Goal: Task Accomplishment & Management: Manage account settings

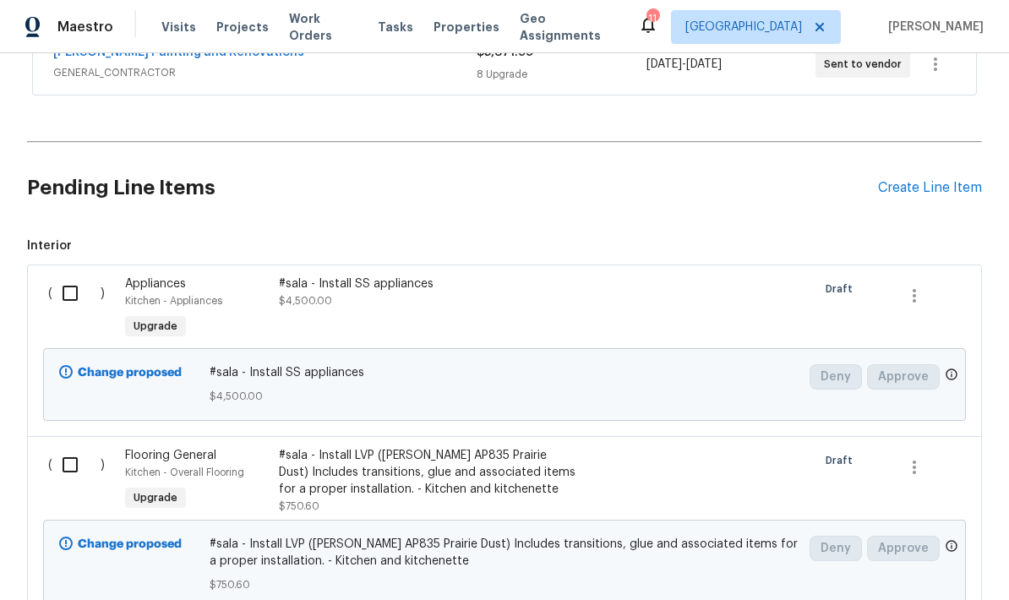
scroll to position [329, 0]
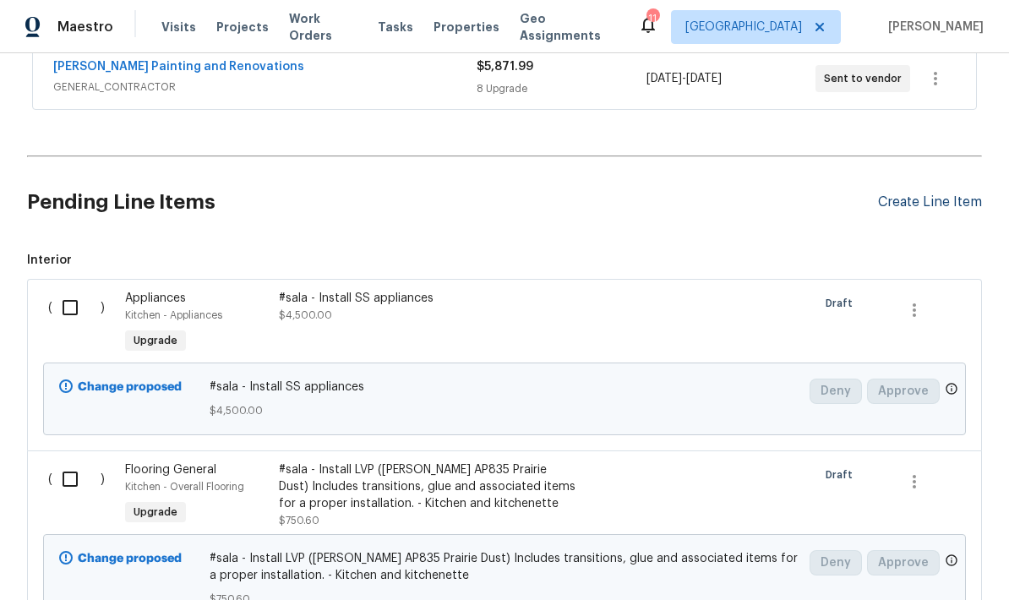
click at [921, 209] on div "Create Line Item" at bounding box center [930, 202] width 104 height 16
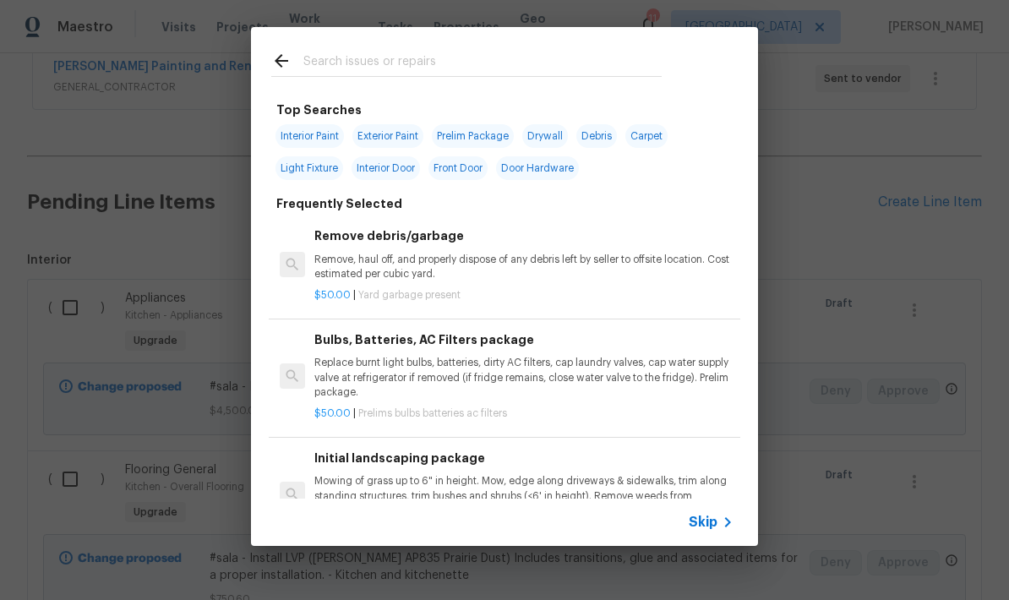
click at [461, 63] on input "text" at bounding box center [482, 63] width 358 height 25
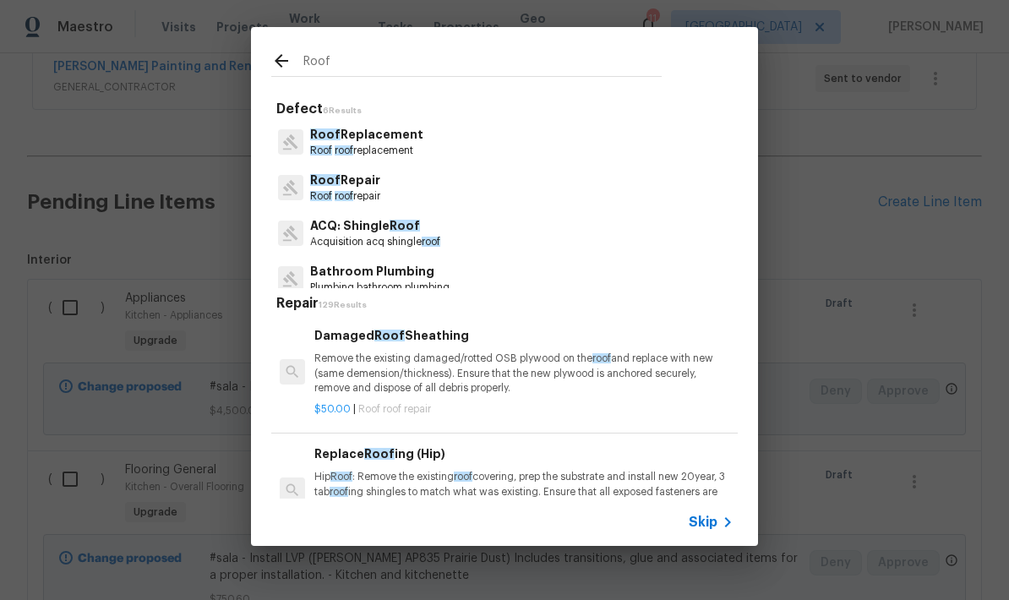
type input "Roof"
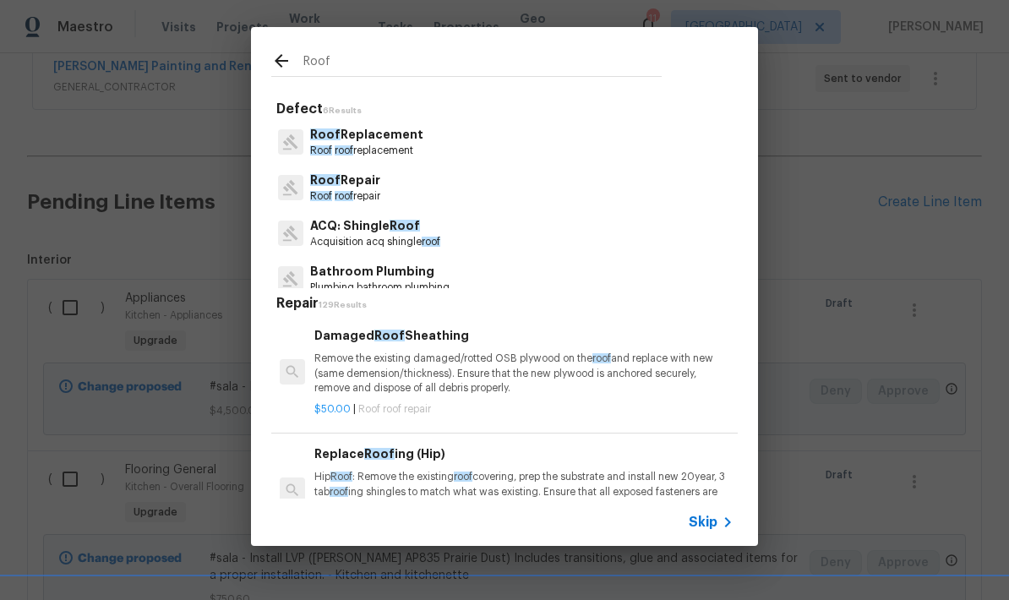
click at [282, 58] on icon at bounding box center [281, 61] width 20 height 20
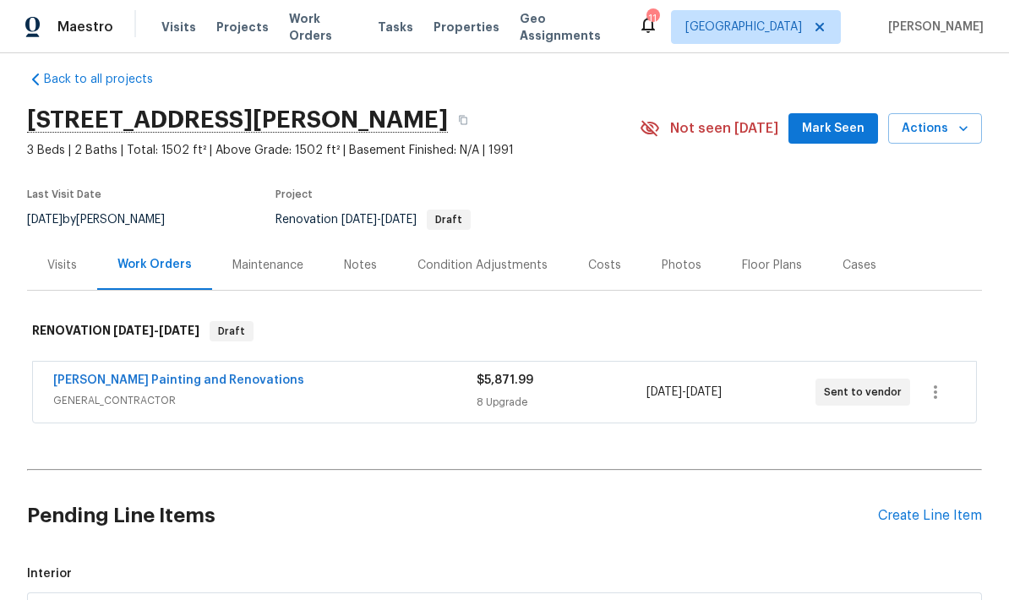
scroll to position [48, 0]
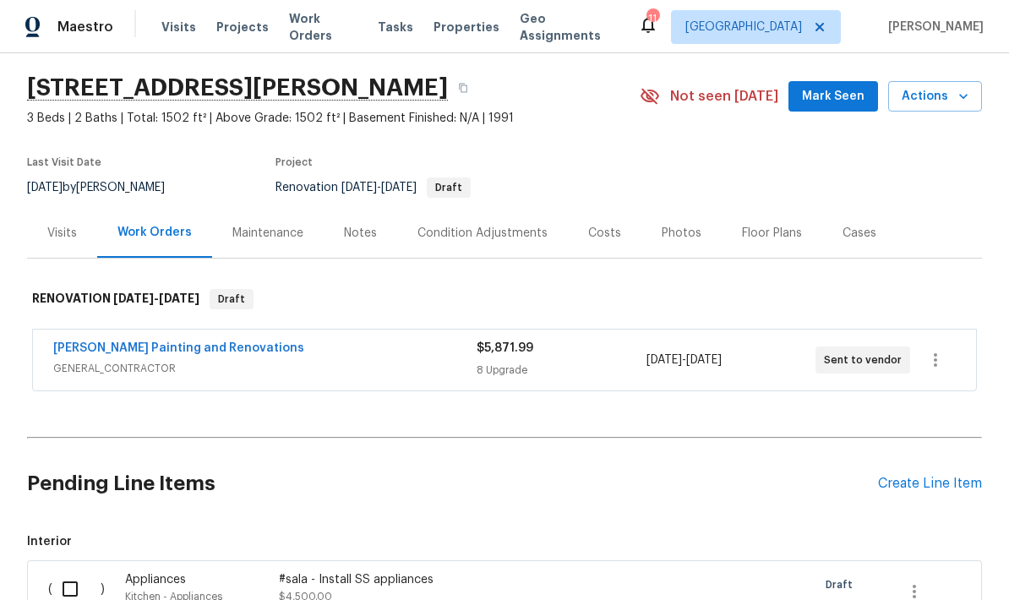
click at [496, 232] on div "Condition Adjustments" at bounding box center [482, 233] width 130 height 17
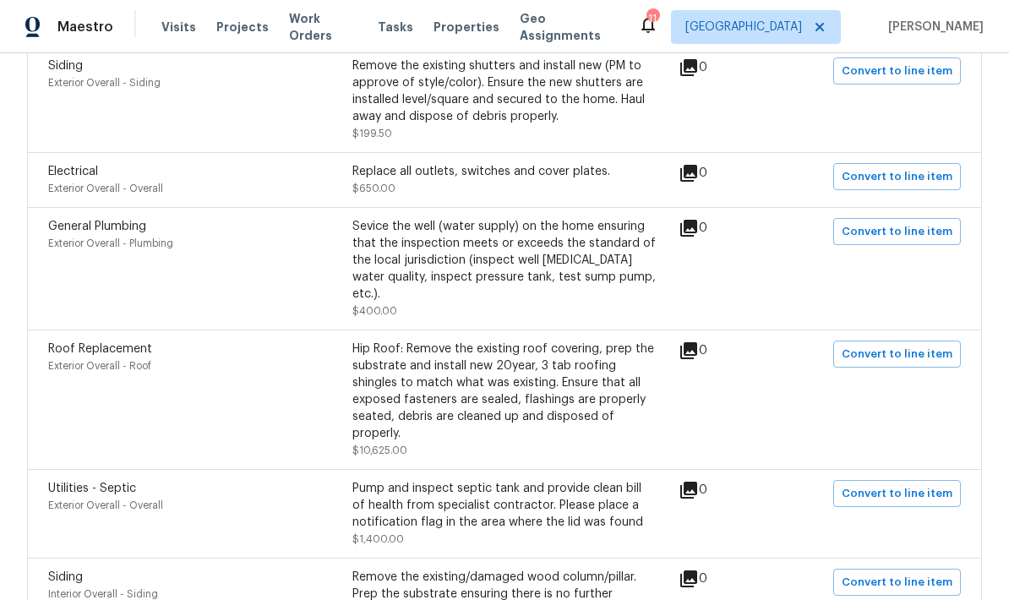
scroll to position [1018, 0]
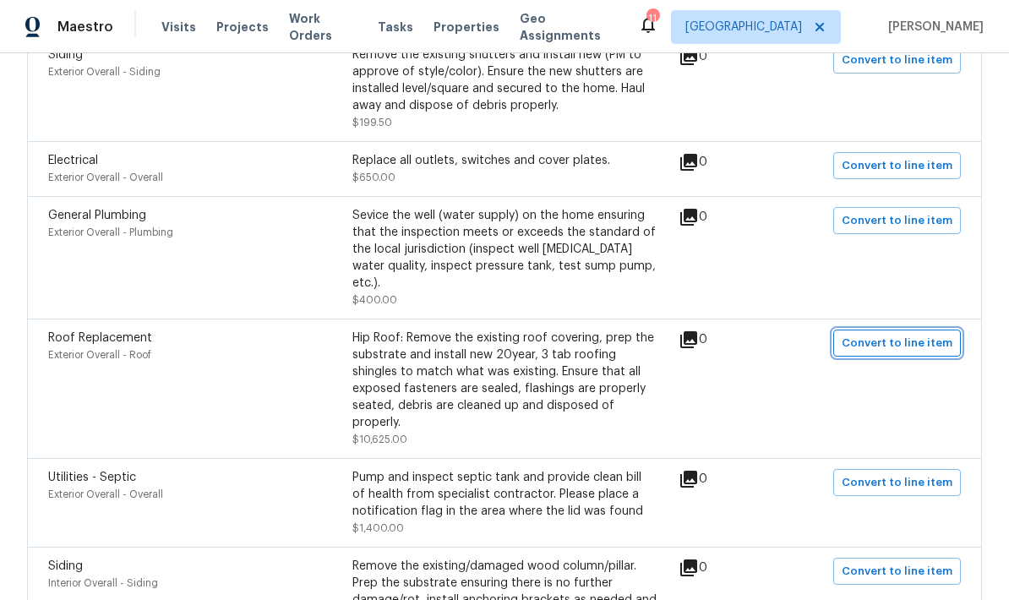
click at [890, 342] on span "Convert to line item" at bounding box center [896, 343] width 111 height 19
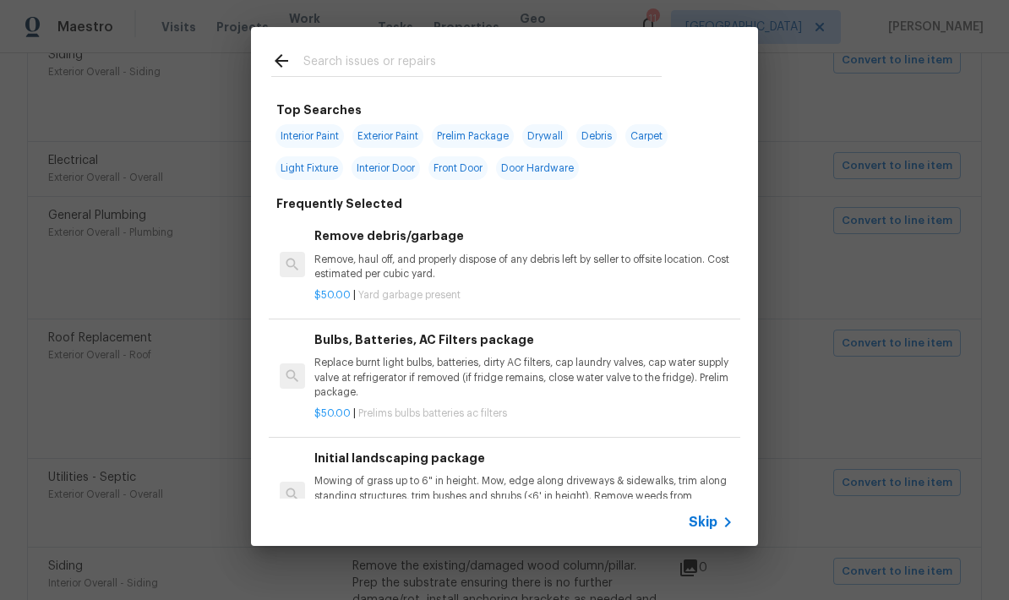
click at [706, 519] on span "Skip" at bounding box center [702, 522] width 29 height 17
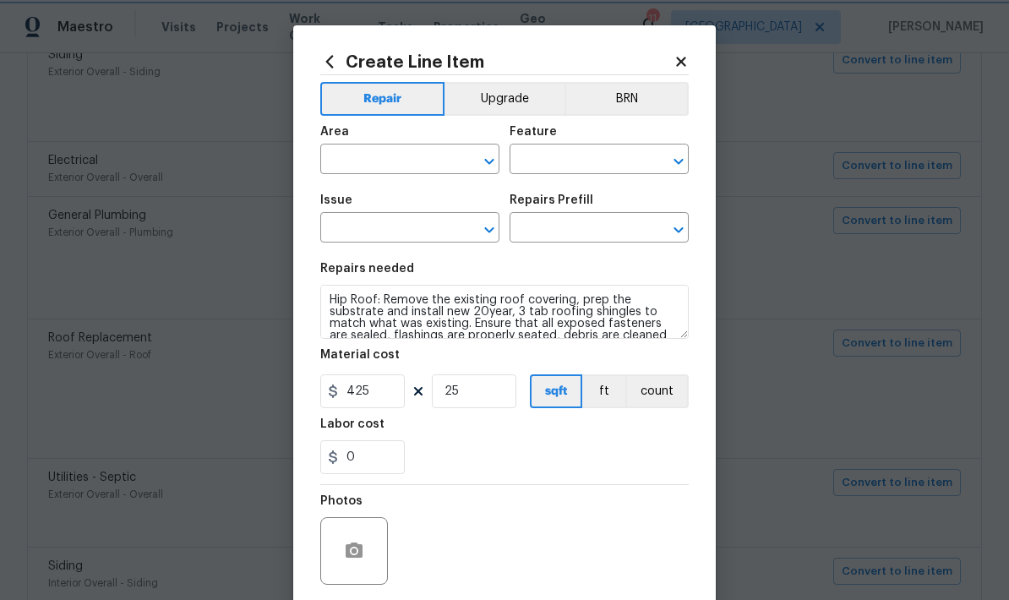
type input "Exterior Overall"
type input "Roof"
type input "Roof Replacement"
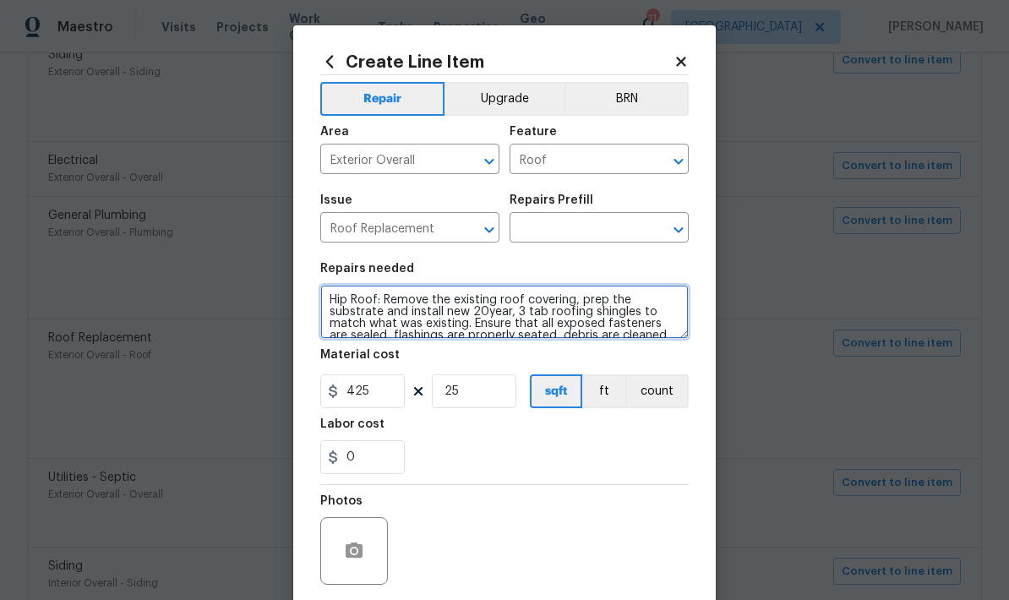
click at [535, 320] on textarea "Hip Roof: Remove the existing roof covering, prep the substrate and install new…" at bounding box center [504, 312] width 368 height 54
click at [593, 319] on textarea "Hip Roof: Remove the existing roof covering, prep the substrate and install new…" at bounding box center [504, 312] width 368 height 54
click at [543, 318] on textarea "Hip Roof: Remove the existing roof covering, prep the substrate and install new…" at bounding box center [504, 312] width 368 height 54
click at [462, 333] on textarea "Hip Roof: Remove the existing roof covering, prep the substrate and install new…" at bounding box center [504, 312] width 368 height 54
click at [470, 311] on textarea "Hip Roof: Remove the existing roof covering, prep the substrate and install new…" at bounding box center [504, 312] width 368 height 54
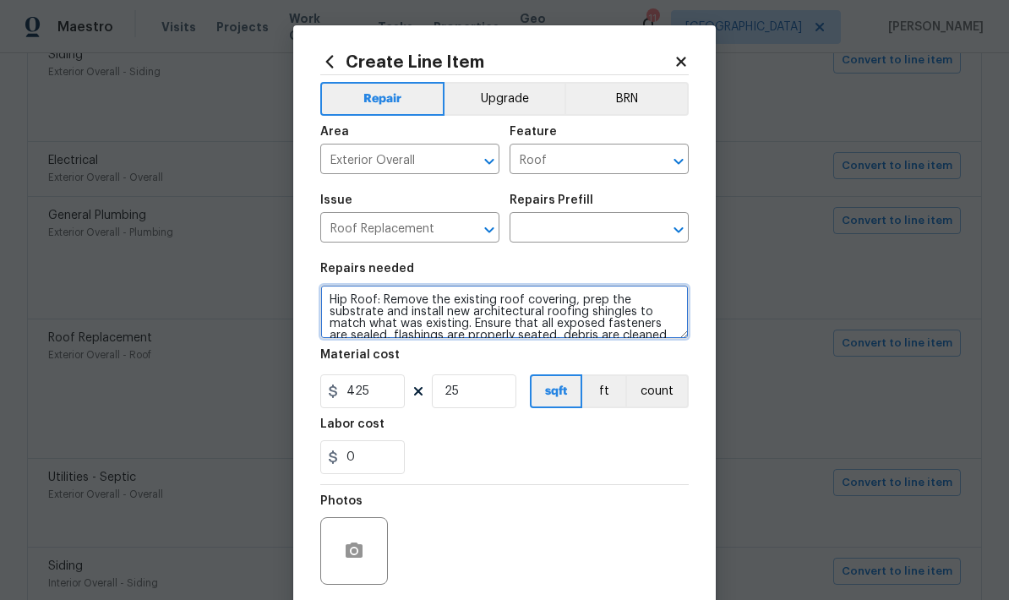
click at [445, 311] on textarea "Hip Roof: Remove the existing roof covering, prep the substrate and install new…" at bounding box center [504, 312] width 368 height 54
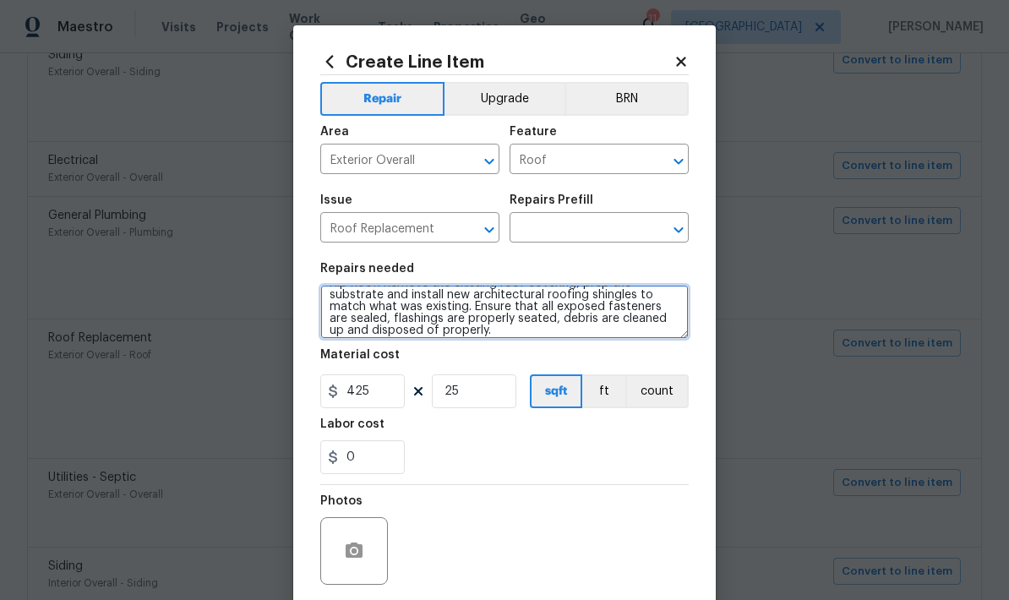
scroll to position [19, 0]
click at [478, 316] on textarea "Hip Roof: Remove the existing roof covering, prep the substrate and install new…" at bounding box center [504, 312] width 368 height 54
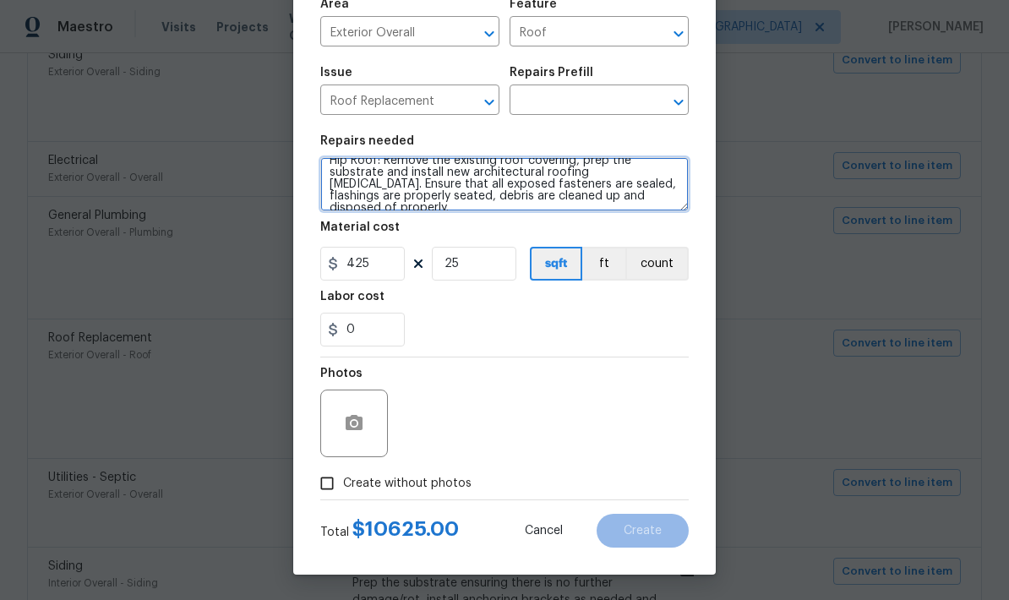
scroll to position [131, 0]
type textarea "Hip Roof: Remove the existing roof covering, prep the substrate and install new…"
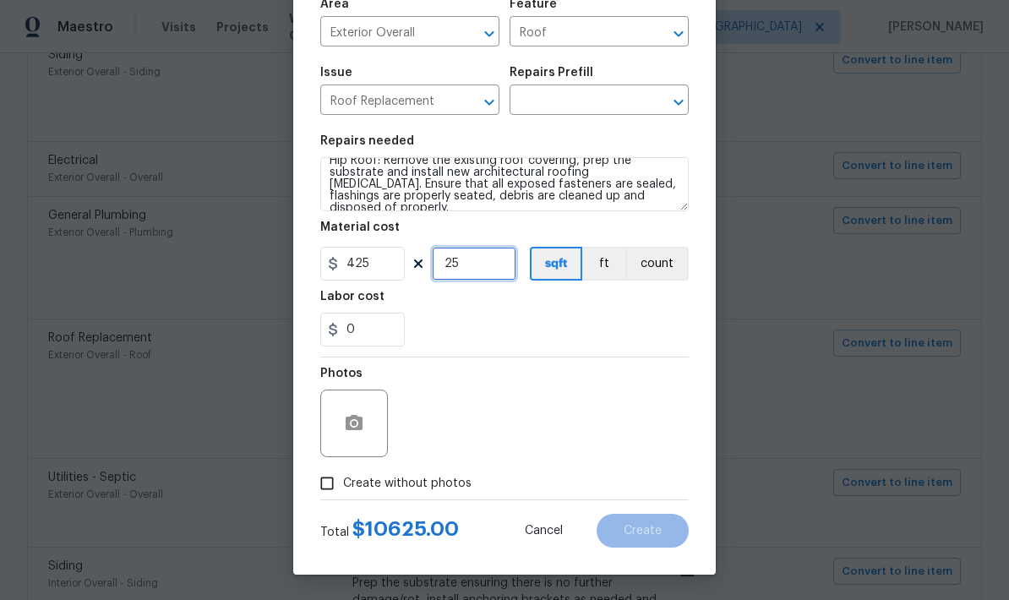
click at [498, 271] on input "25" at bounding box center [474, 264] width 84 height 34
type input "0"
click at [390, 276] on input "425" at bounding box center [362, 264] width 84 height 34
type input "0"
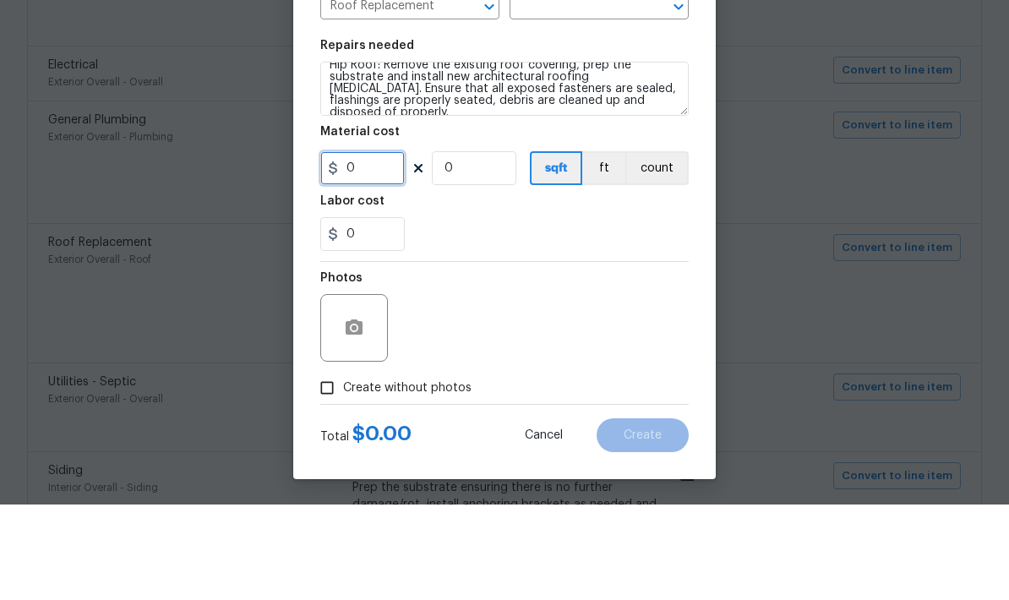
scroll to position [14, 0]
click at [327, 467] on input "Create without photos" at bounding box center [327, 483] width 32 height 32
checkbox input "true"
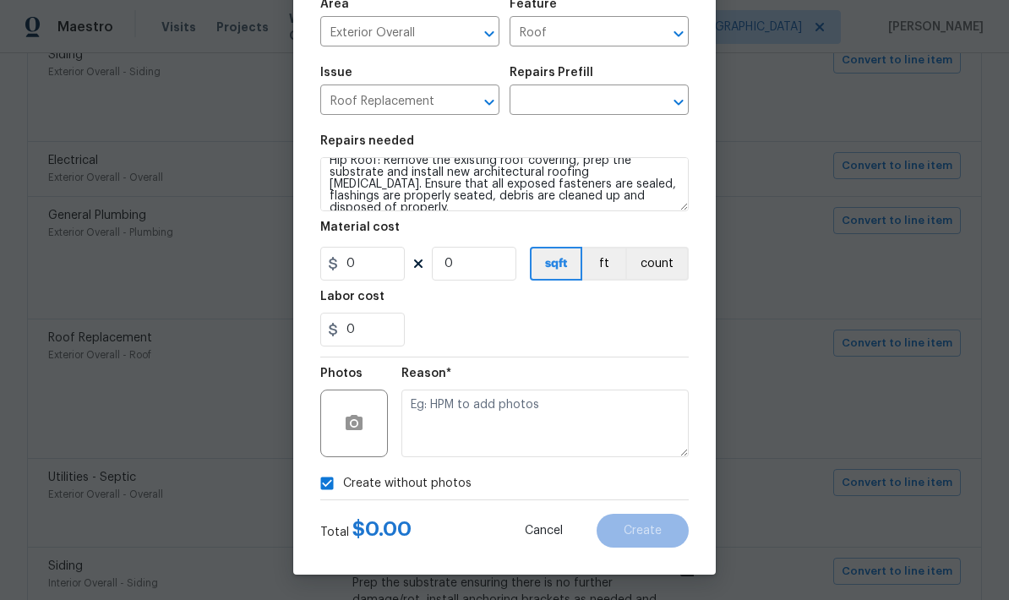
click at [449, 333] on div "0" at bounding box center [504, 330] width 368 height 34
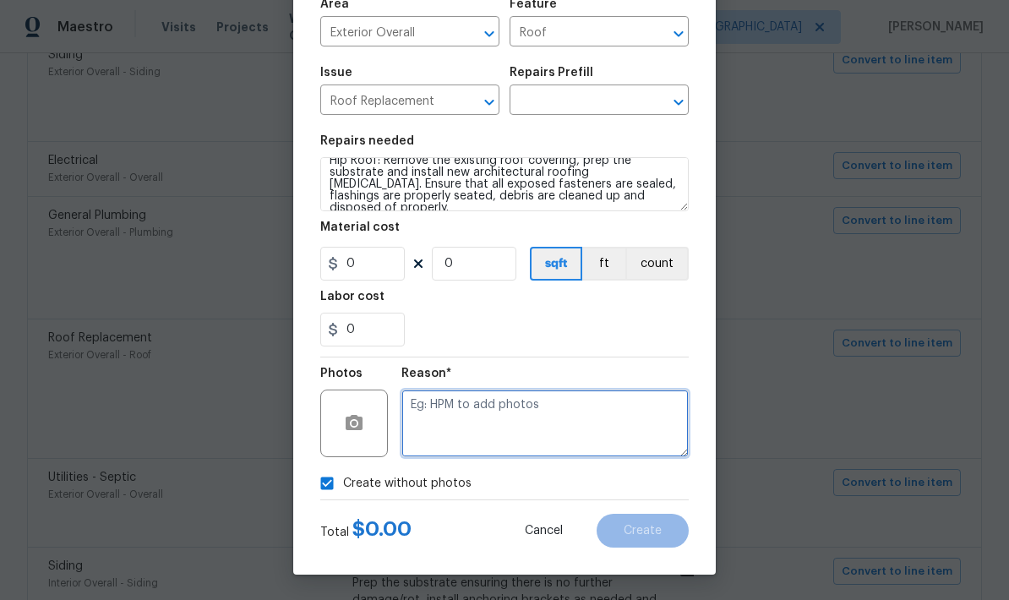
click at [460, 410] on textarea at bounding box center [544, 423] width 287 height 68
click at [447, 414] on textarea at bounding box center [544, 423] width 287 height 68
click at [445, 411] on textarea at bounding box center [544, 423] width 287 height 68
click at [452, 410] on textarea at bounding box center [544, 423] width 287 height 68
paste textarea "W"
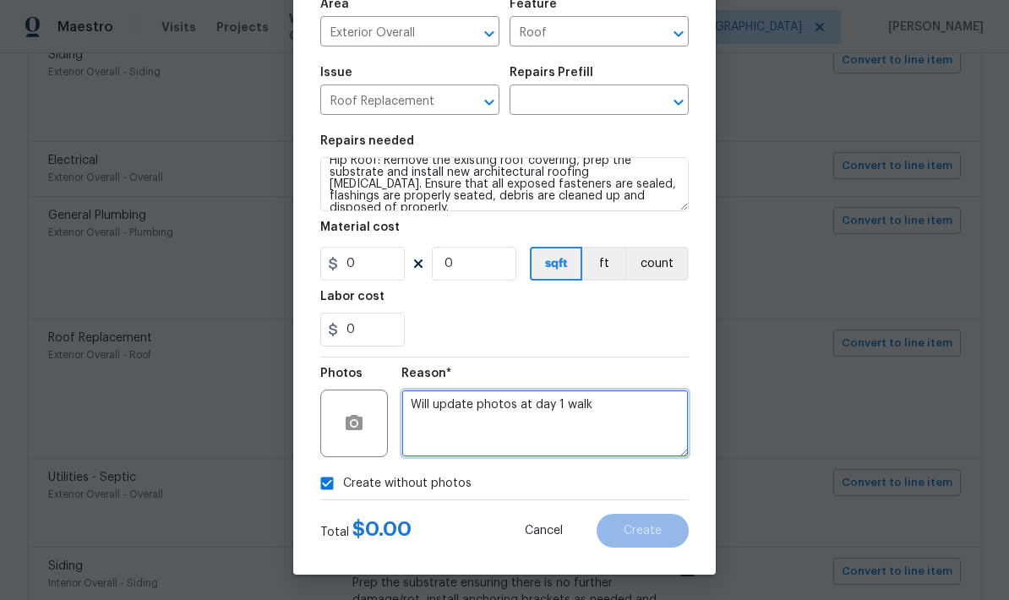
click at [579, 413] on textarea "Will update photos at day 1 walk" at bounding box center [544, 423] width 287 height 68
type textarea "Will update photos at day 1 walk"
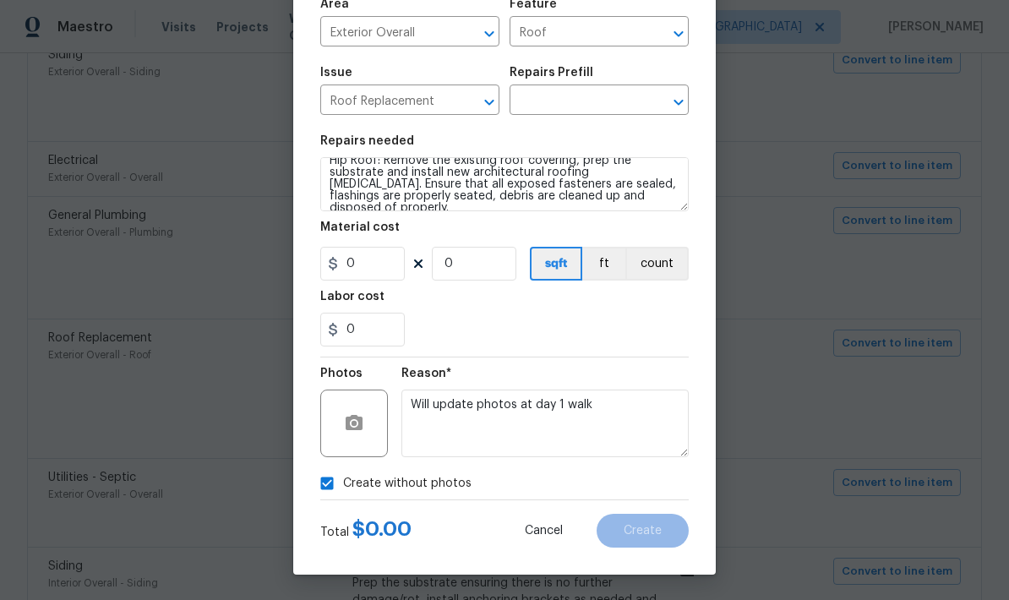
click at [656, 330] on div "0" at bounding box center [504, 330] width 368 height 34
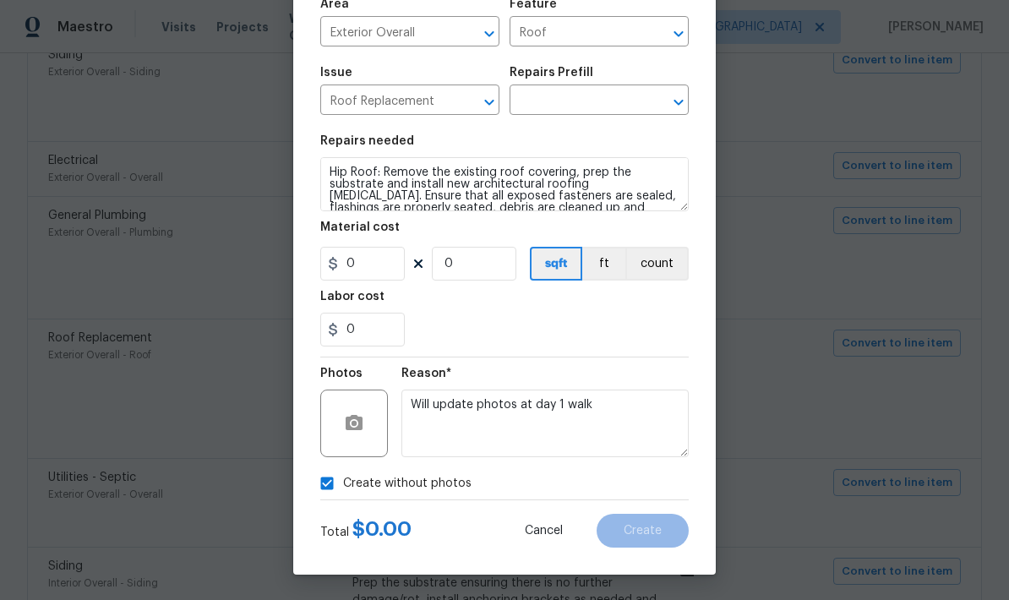
scroll to position [0, 0]
click at [679, 98] on icon "Open" at bounding box center [678, 102] width 20 height 20
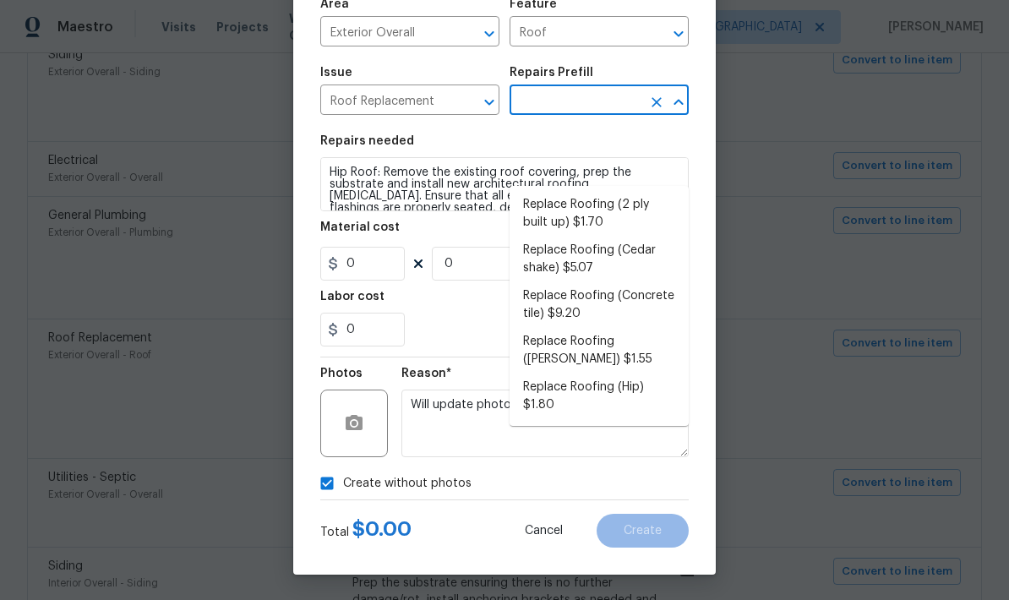
scroll to position [58, 0]
click at [614, 372] on li "Replace Roofing (Hip) $1.80" at bounding box center [598, 395] width 179 height 46
type input "Replace Roofing (Hip) $1.80"
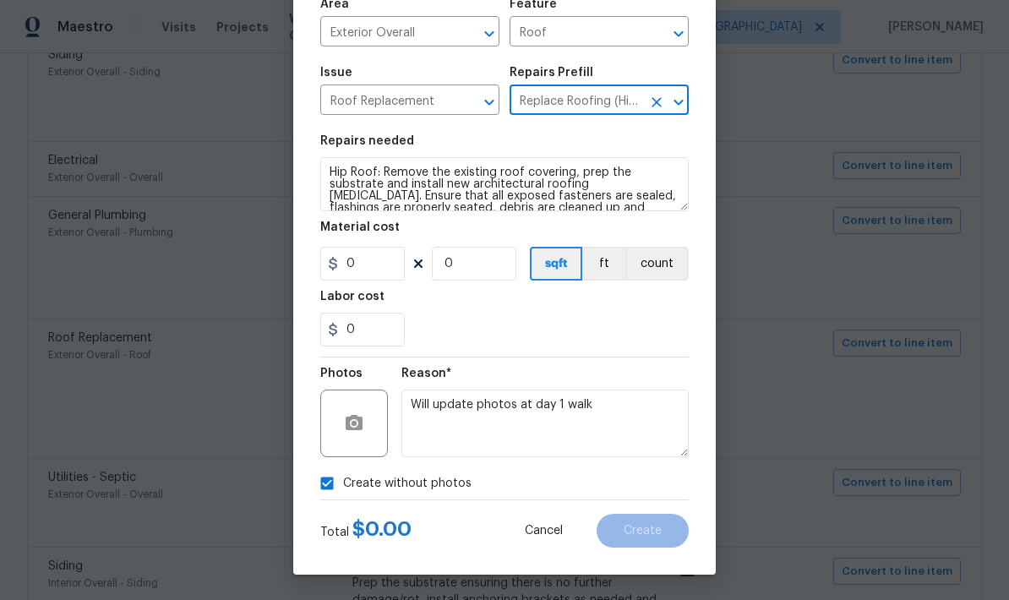
type input "[PERSON_NAME] and Trim"
type textarea "Hip Roof: Remove the existing roof covering, prep the substrate and install new…"
type input "1"
type input "Replace Roofing (Hip) $1.80"
type input "1.8"
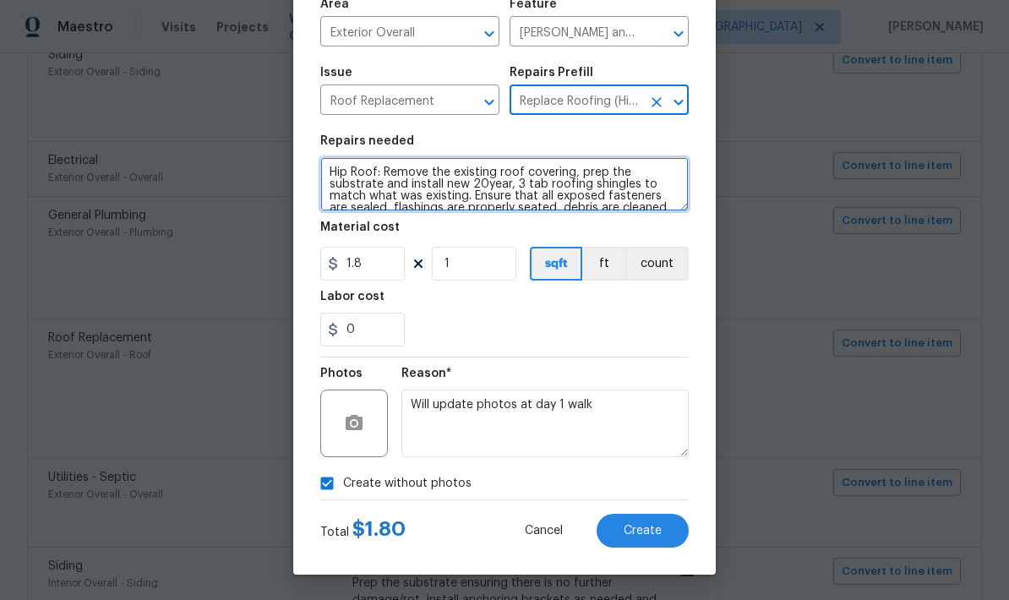
click at [547, 185] on textarea "Hip Roof: Remove the existing roof covering, prep the substrate and install new…" at bounding box center [504, 184] width 368 height 54
click at [546, 185] on textarea "Hip Roof: Remove the existing roof covering, prep the substrate and install new…" at bounding box center [504, 184] width 368 height 54
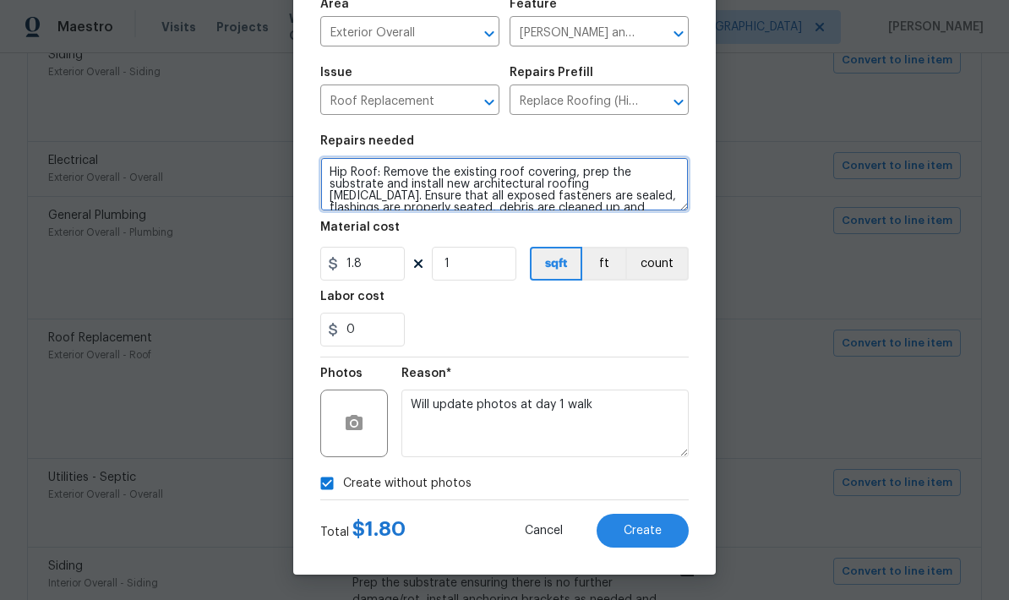
type textarea "Hip Roof: Remove the existing roof covering, prep the substrate and install new…"
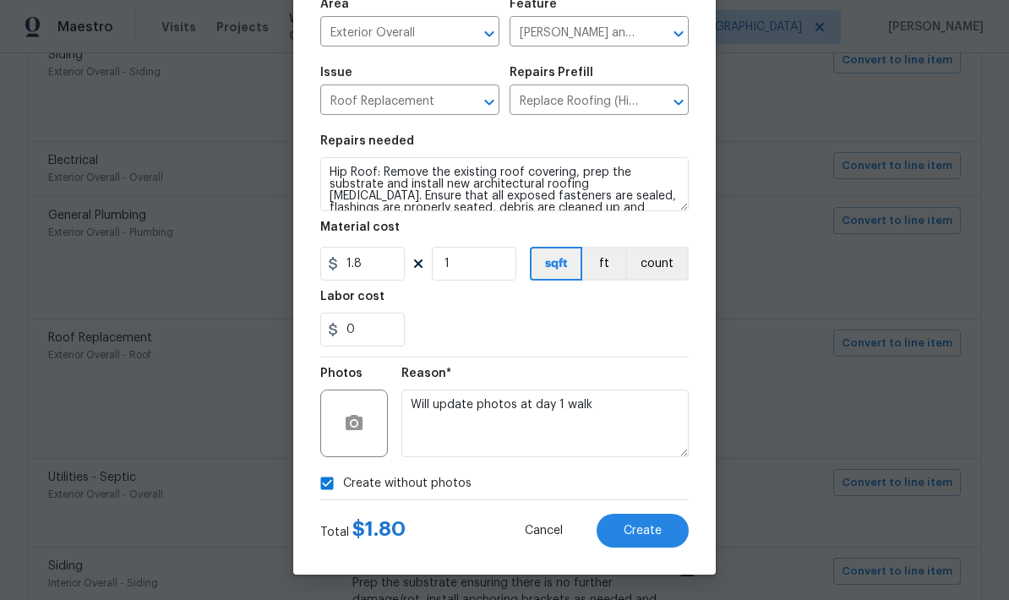
click at [615, 333] on div "0" at bounding box center [504, 330] width 368 height 34
click at [649, 531] on span "Create" at bounding box center [642, 531] width 38 height 13
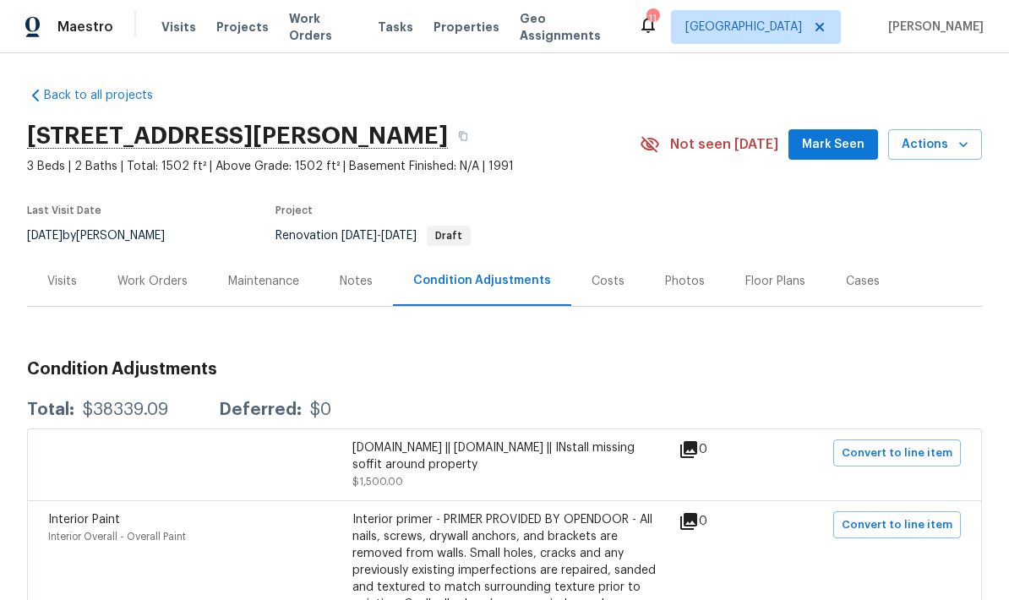
scroll to position [0, 0]
click at [166, 273] on div "Work Orders" at bounding box center [152, 281] width 70 height 17
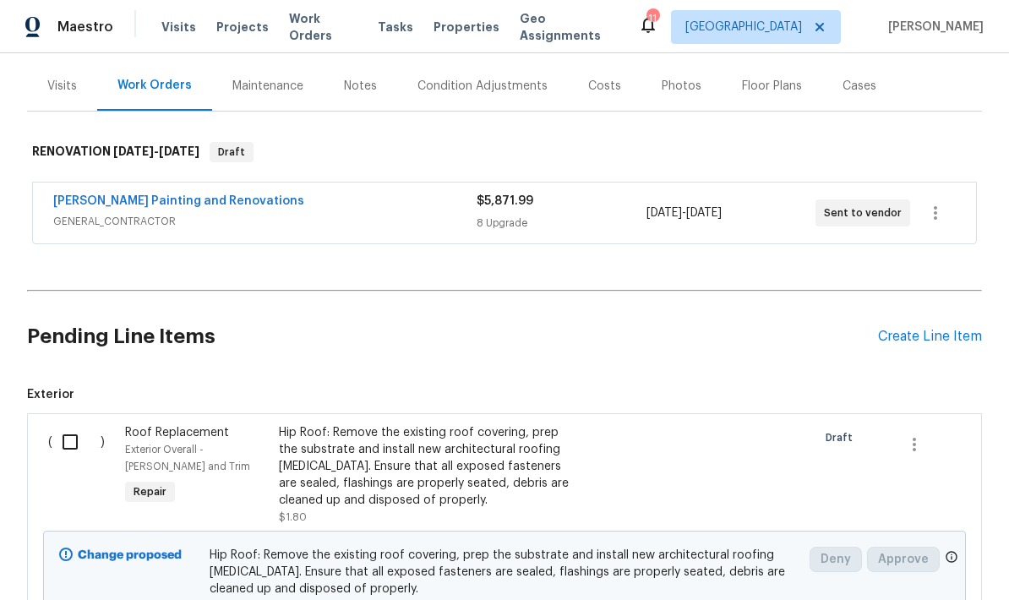
scroll to position [193, 0]
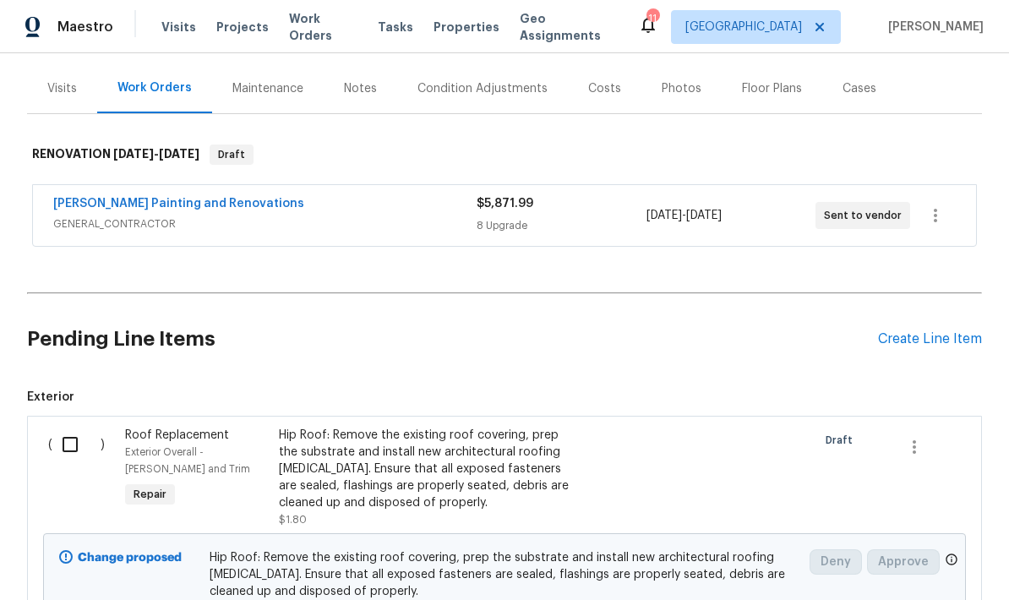
click at [72, 427] on input "checkbox" at bounding box center [76, 444] width 48 height 35
checkbox input "true"
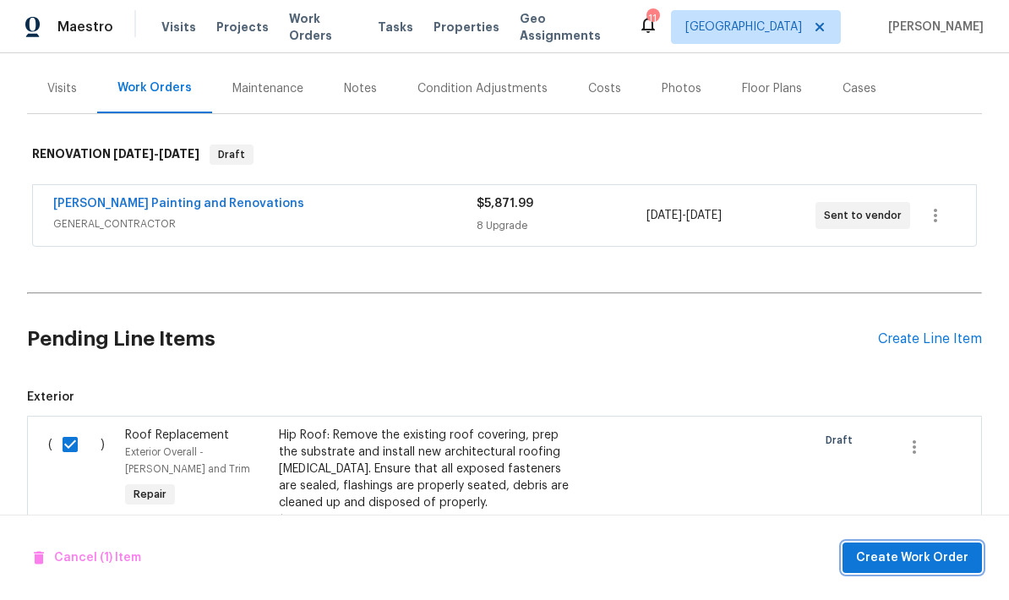
click at [905, 563] on span "Create Work Order" at bounding box center [912, 557] width 112 height 21
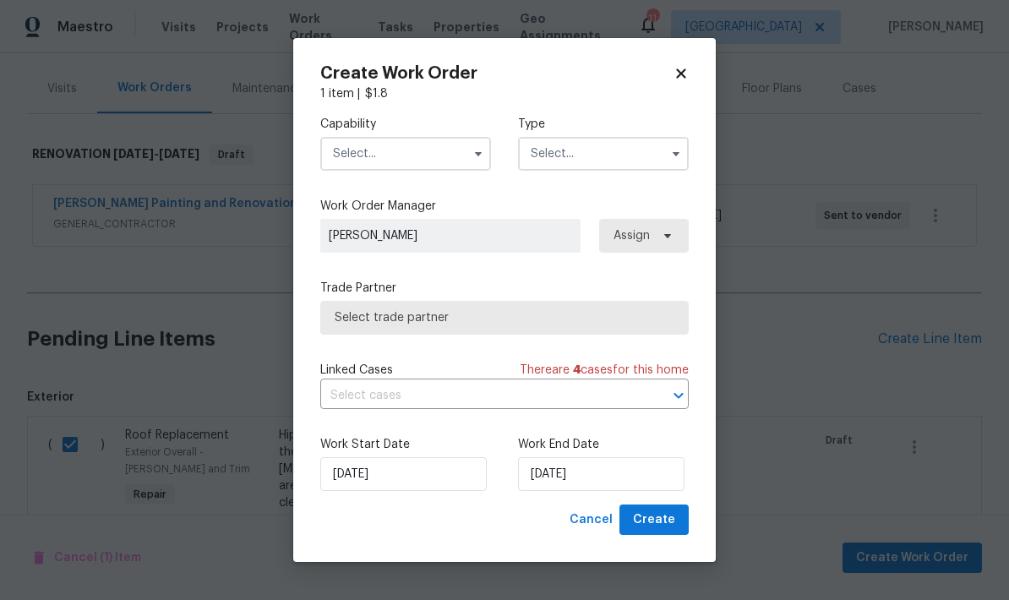
click at [432, 155] on input "text" at bounding box center [405, 154] width 171 height 34
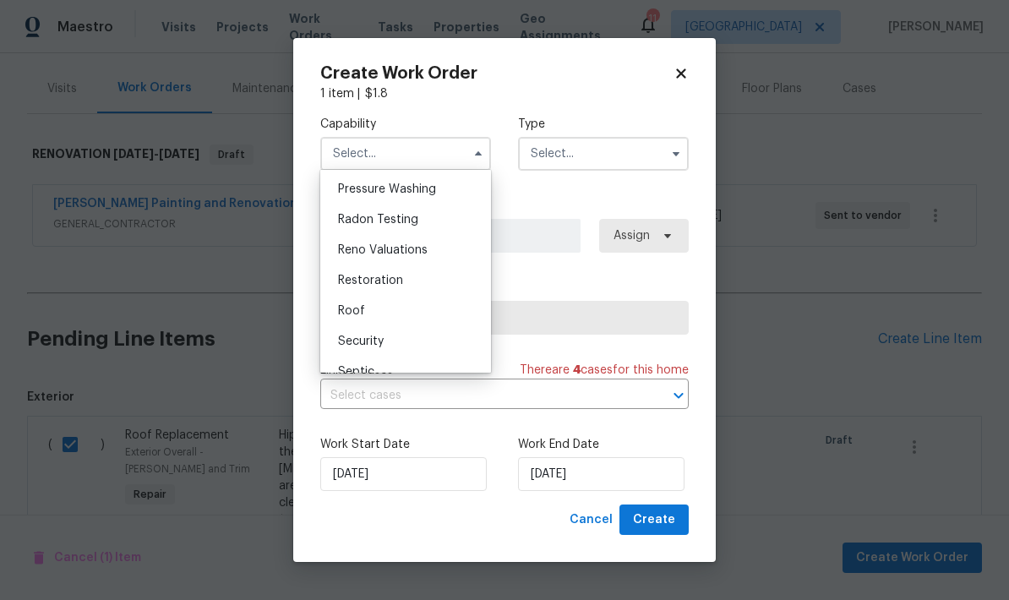
scroll to position [1633, 0]
click at [358, 281] on span "Roof" at bounding box center [351, 280] width 27 height 12
type input "Roof"
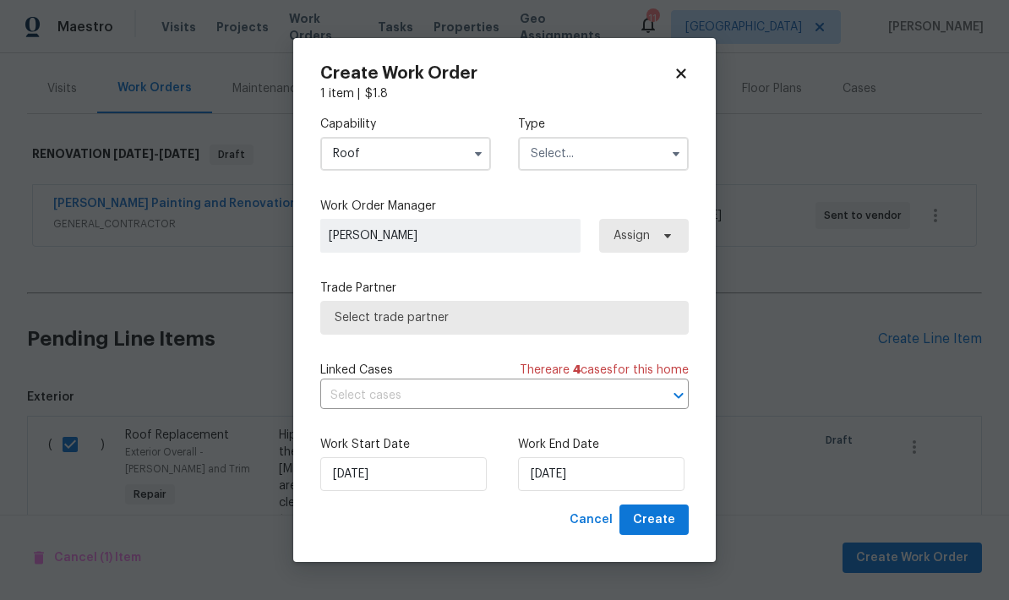
click at [614, 156] on input "text" at bounding box center [603, 154] width 171 height 34
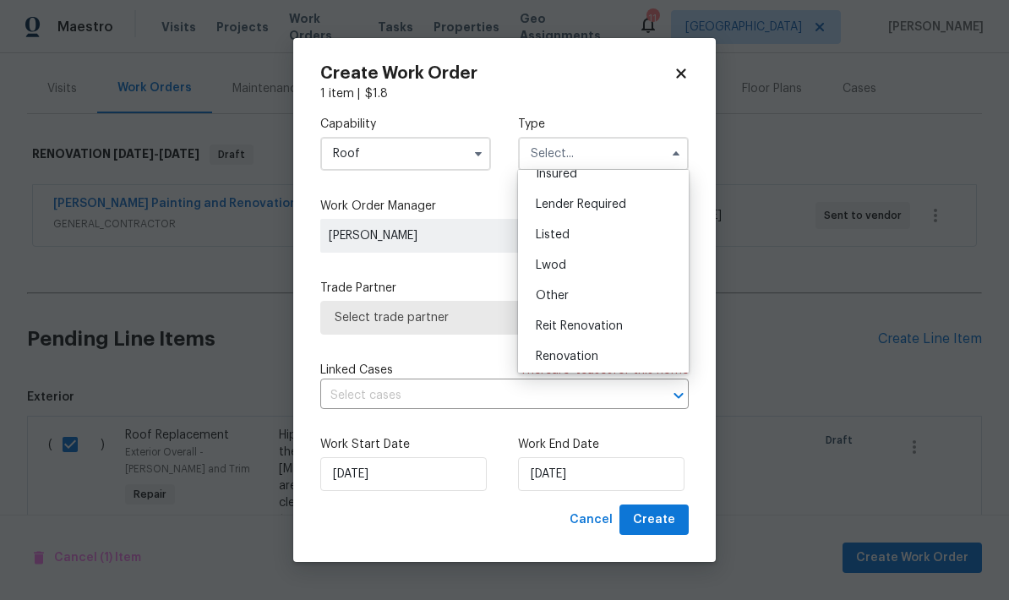
scroll to position [122, 0]
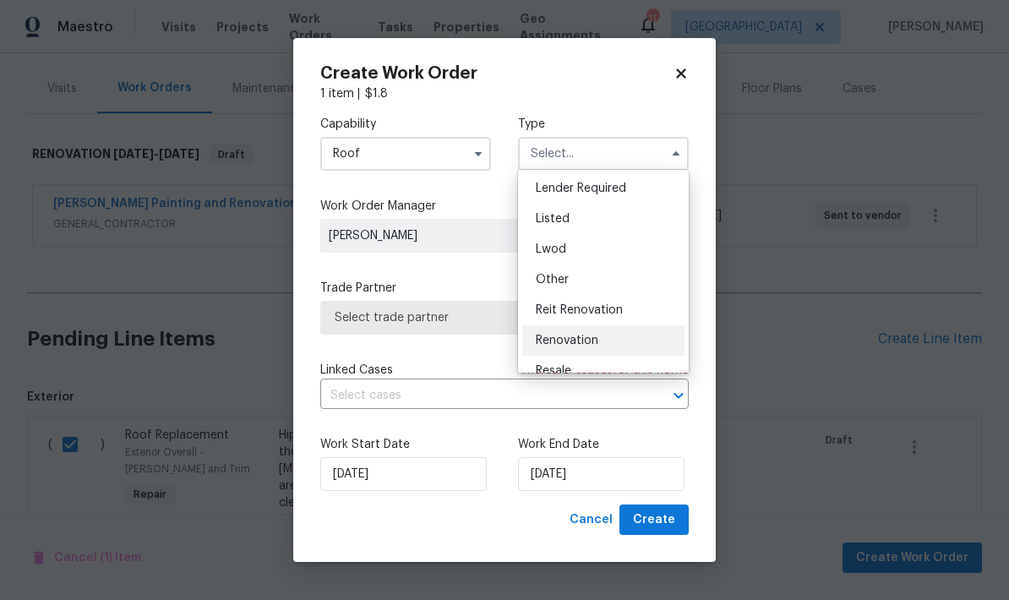
click at [592, 345] on span "Renovation" at bounding box center [567, 340] width 63 height 12
type input "Renovation"
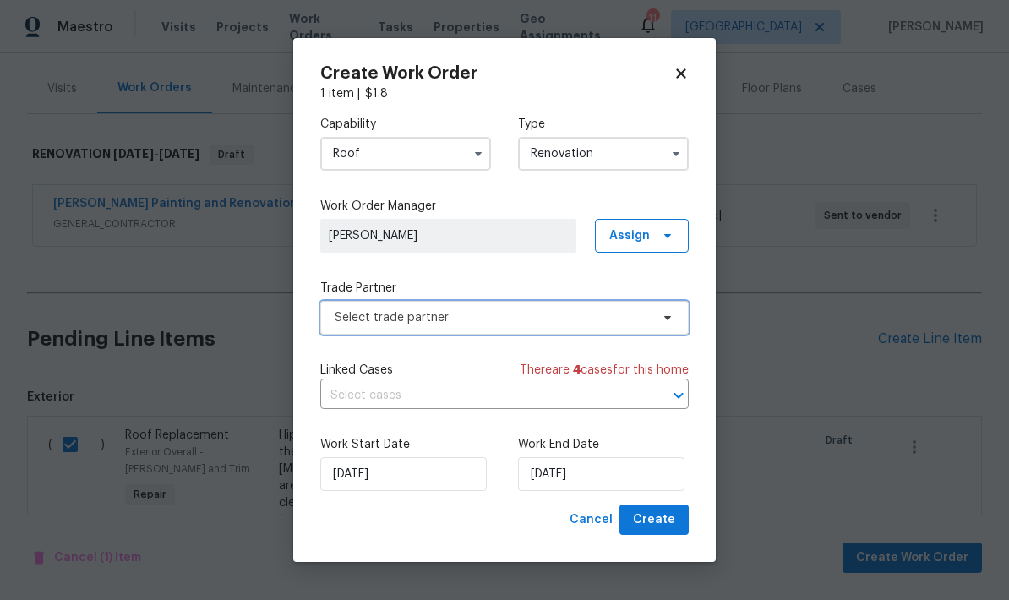
click at [504, 319] on span "Select trade partner" at bounding box center [491, 317] width 315 height 17
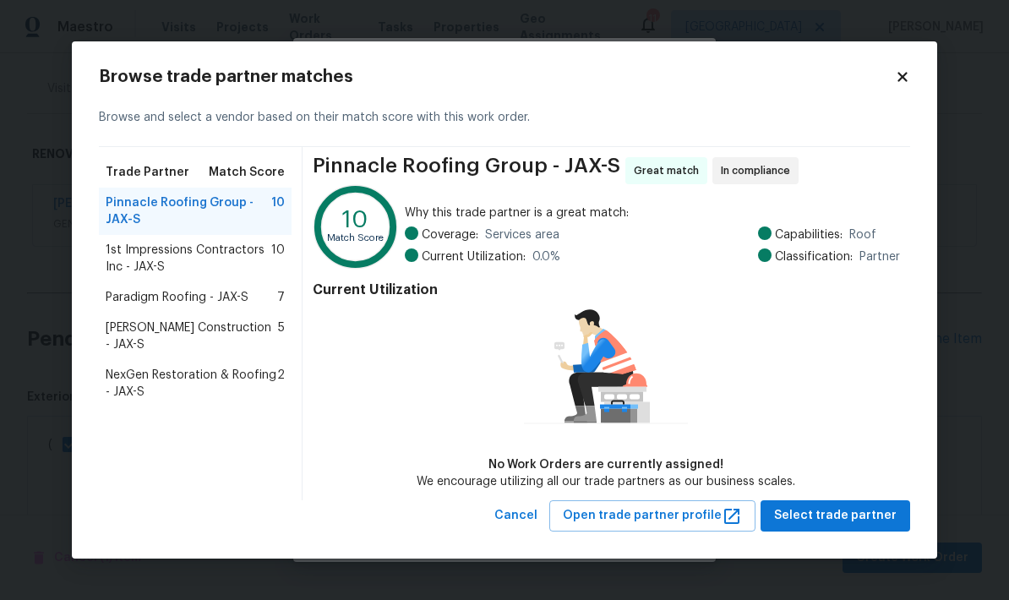
click at [237, 306] on span "Paradigm Roofing - JAX-S" at bounding box center [177, 297] width 143 height 17
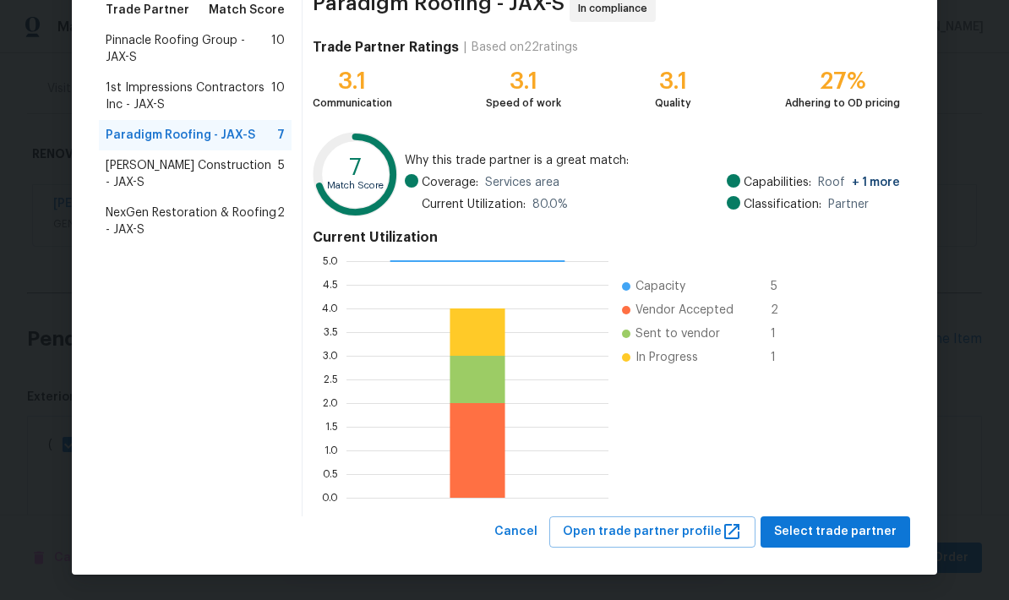
scroll to position [145, 0]
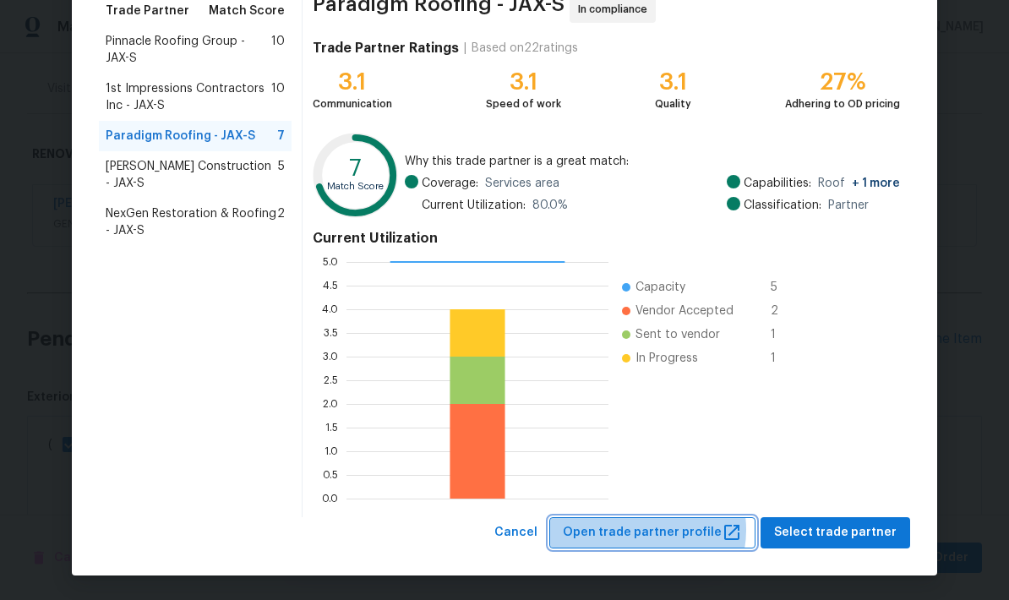
click at [659, 530] on span "Open trade partner profile" at bounding box center [652, 532] width 179 height 21
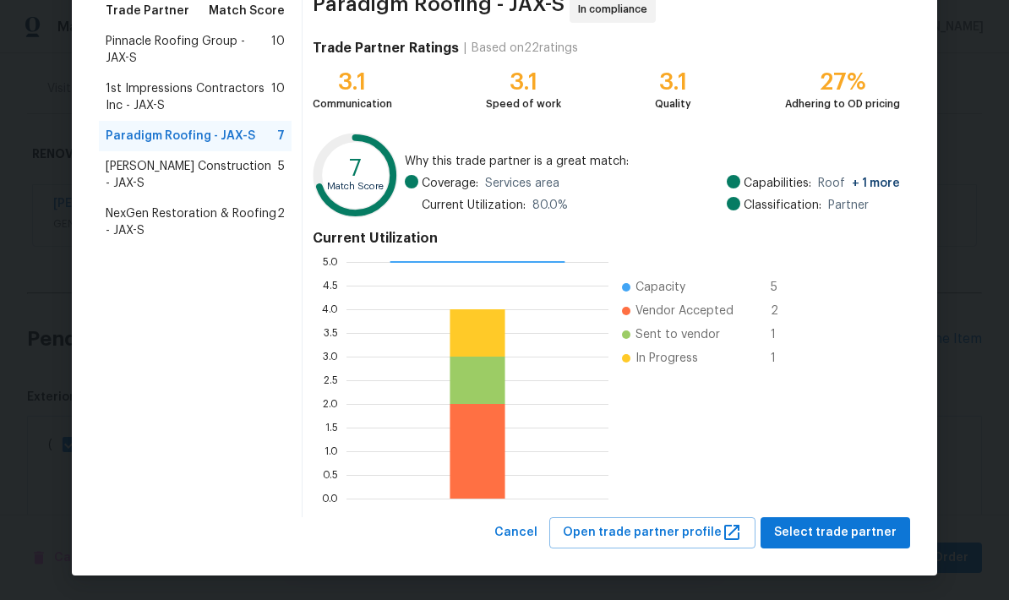
click at [177, 55] on span "Pinnacle Roofing Group - JAX-S" at bounding box center [189, 50] width 166 height 34
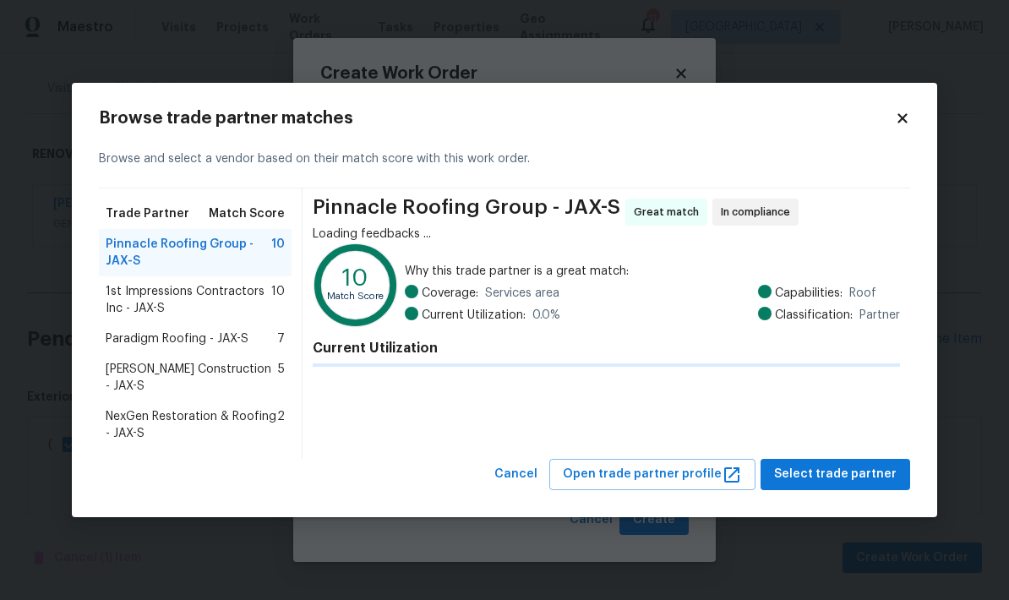
scroll to position [0, 0]
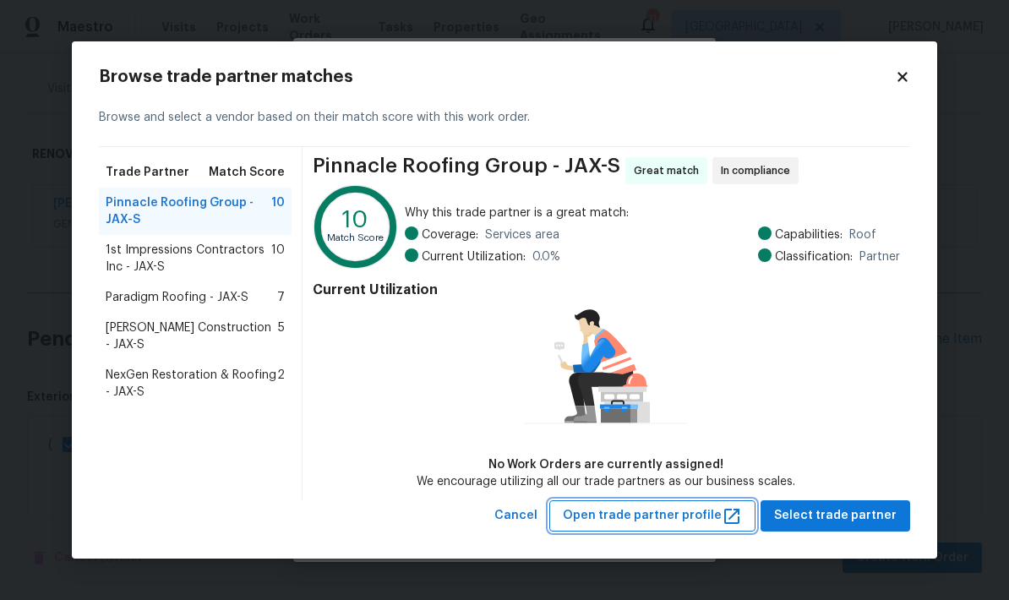
click at [644, 524] on span "Open trade partner profile" at bounding box center [652, 515] width 179 height 21
click at [226, 373] on span "NexGen Restoration & Roofing - JAX-S" at bounding box center [191, 384] width 171 height 34
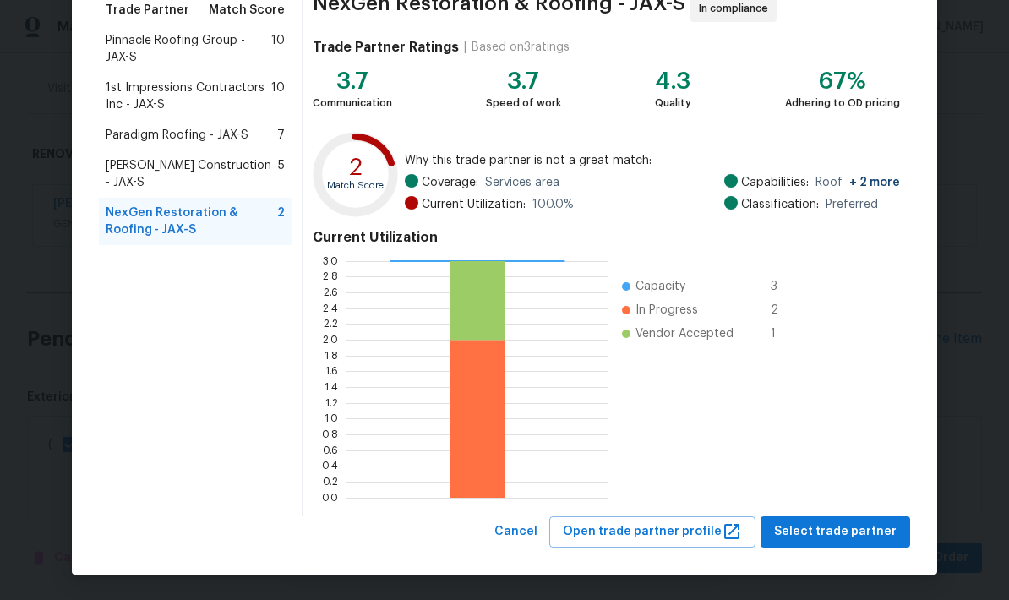
scroll to position [145, 0]
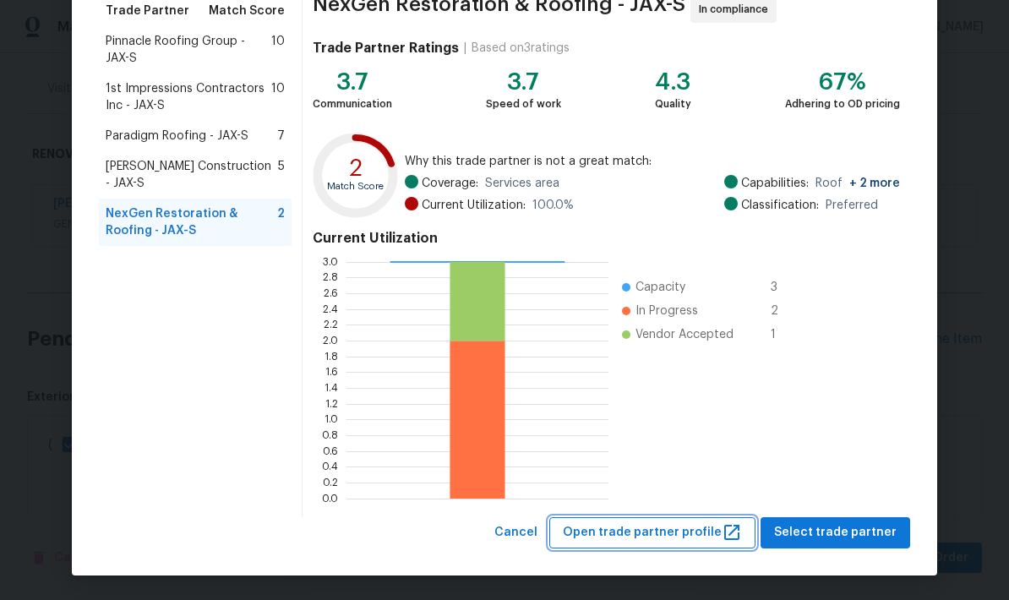
click at [653, 533] on span "Open trade partner profile" at bounding box center [652, 532] width 179 height 21
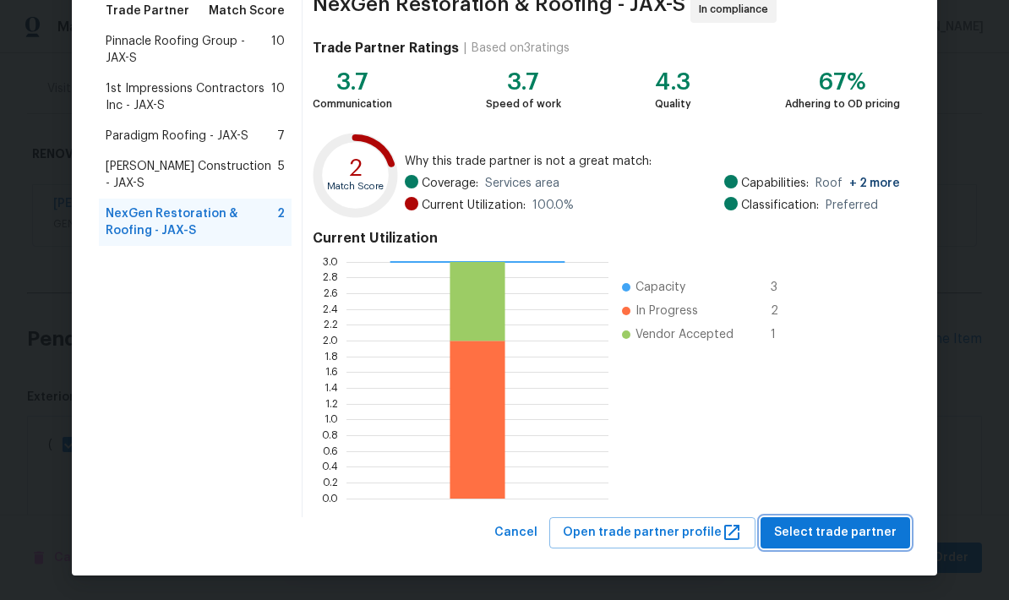
click at [829, 540] on span "Select trade partner" at bounding box center [835, 532] width 122 height 21
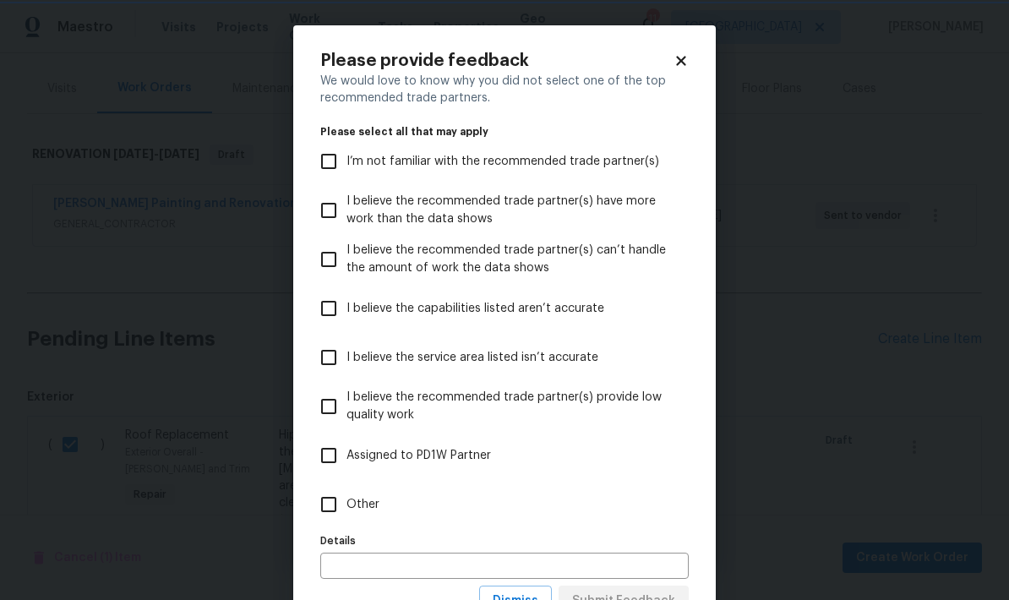
scroll to position [0, 0]
click at [336, 508] on input "Other" at bounding box center [328, 504] width 35 height 35
checkbox input "true"
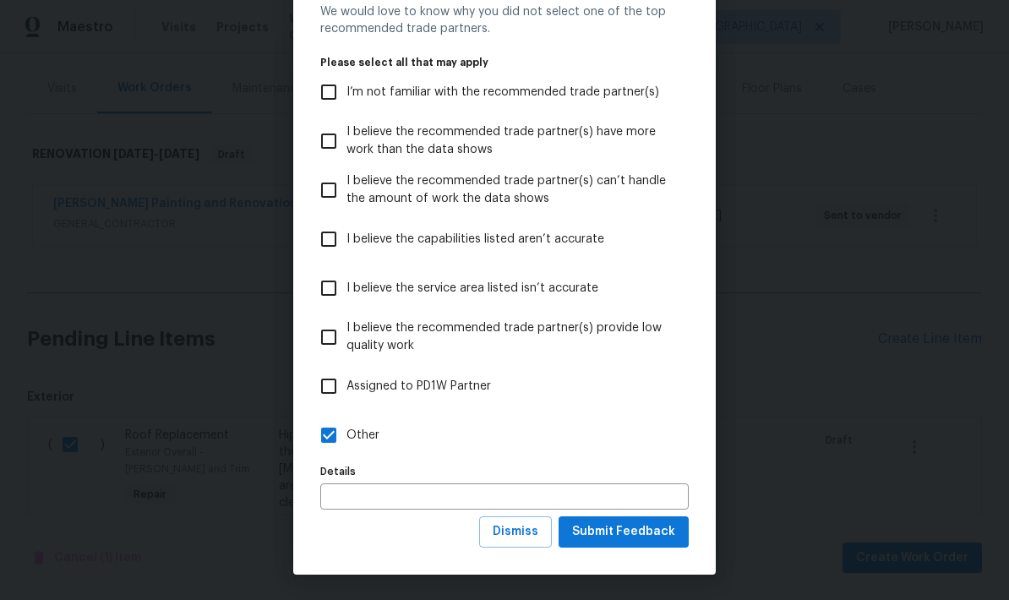
scroll to position [70, 0]
click at [618, 536] on span "Submit Feedback" at bounding box center [623, 531] width 103 height 21
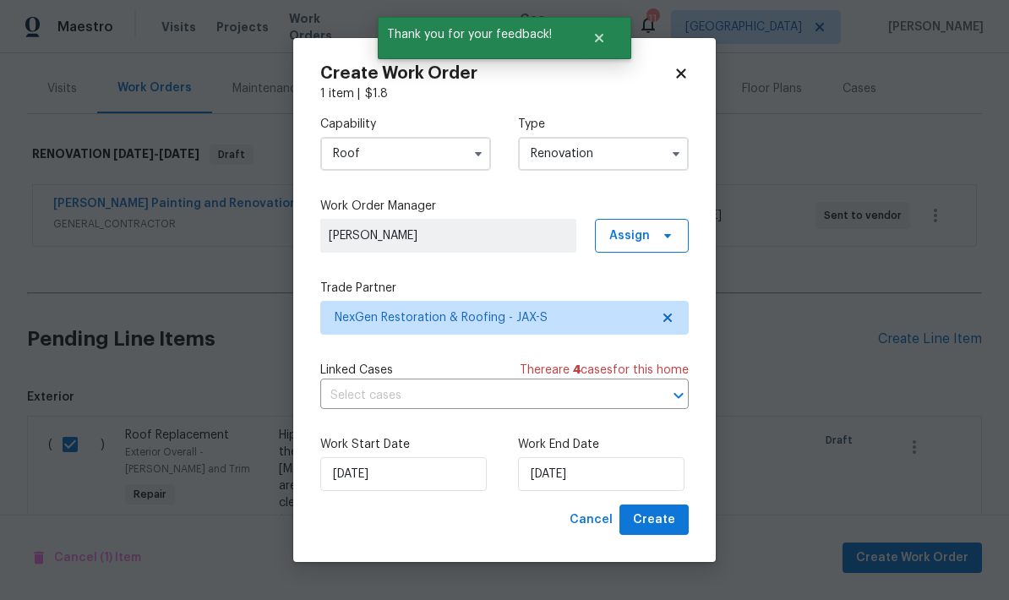
scroll to position [0, 0]
click at [601, 483] on input "10/2/2025" at bounding box center [601, 474] width 166 height 34
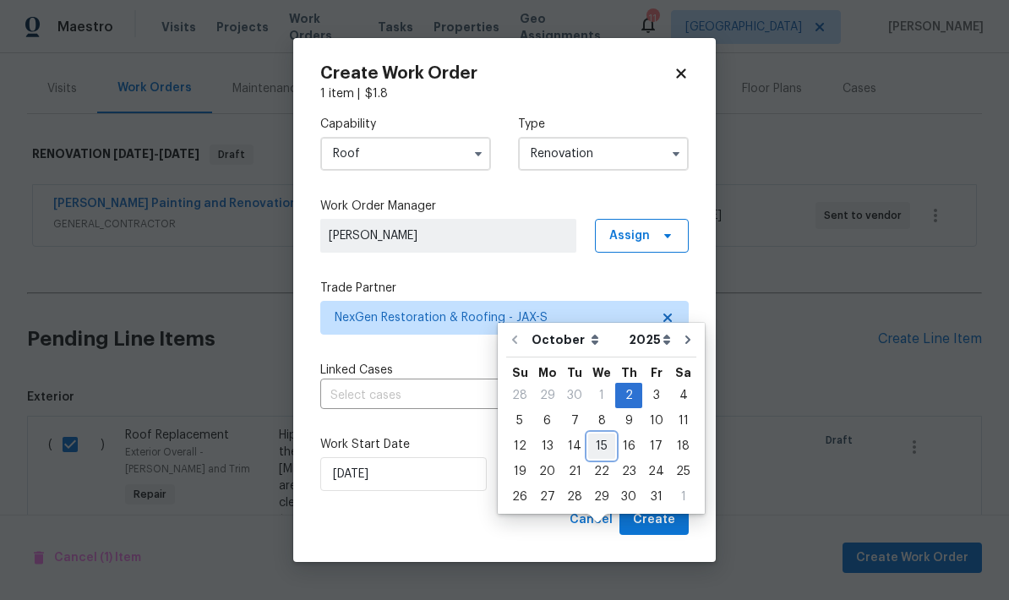
click at [600, 434] on div "15" at bounding box center [601, 446] width 27 height 24
type input "10/15/2025"
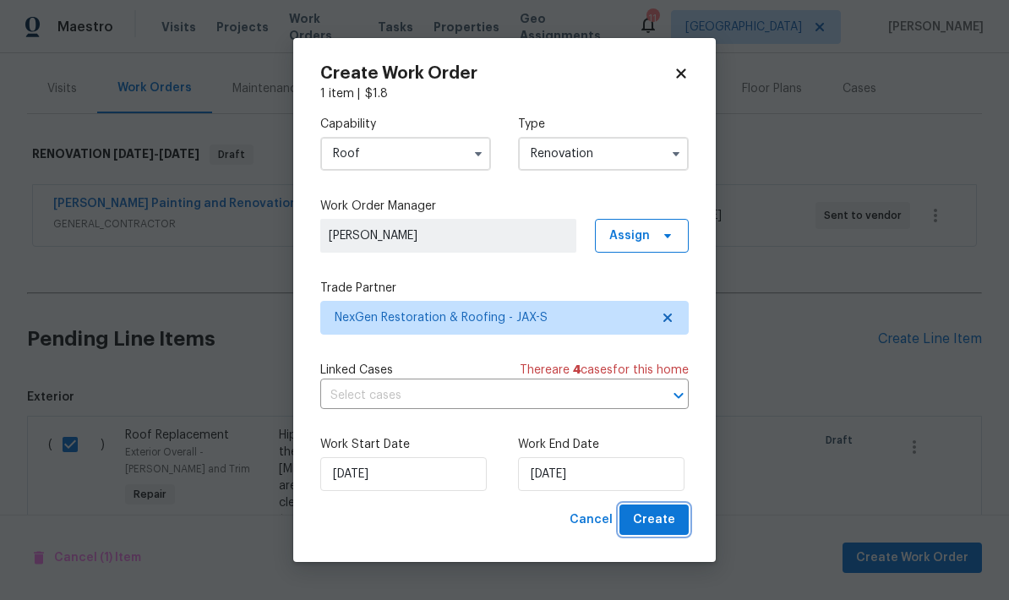
click at [661, 525] on span "Create" at bounding box center [654, 519] width 42 height 21
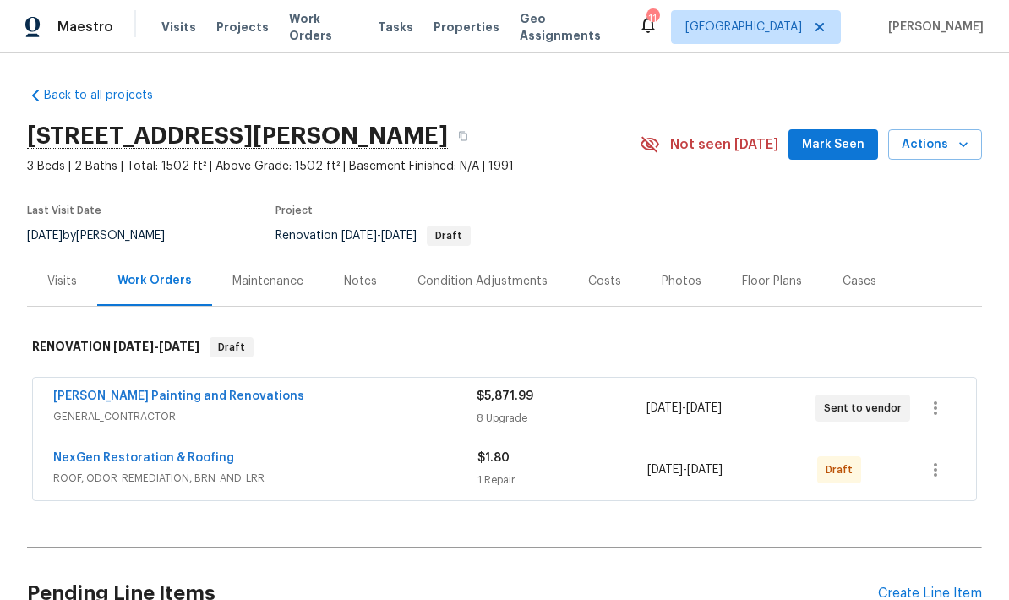
click at [457, 273] on div "Condition Adjustments" at bounding box center [482, 281] width 130 height 17
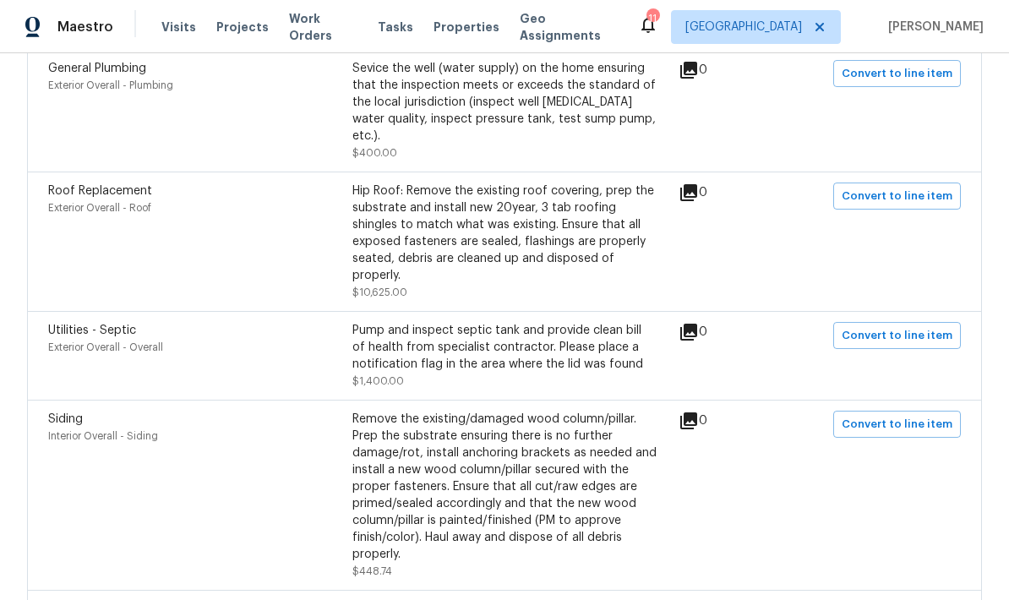
scroll to position [1164, 0]
click at [916, 323] on button "Convert to line item" at bounding box center [897, 336] width 128 height 27
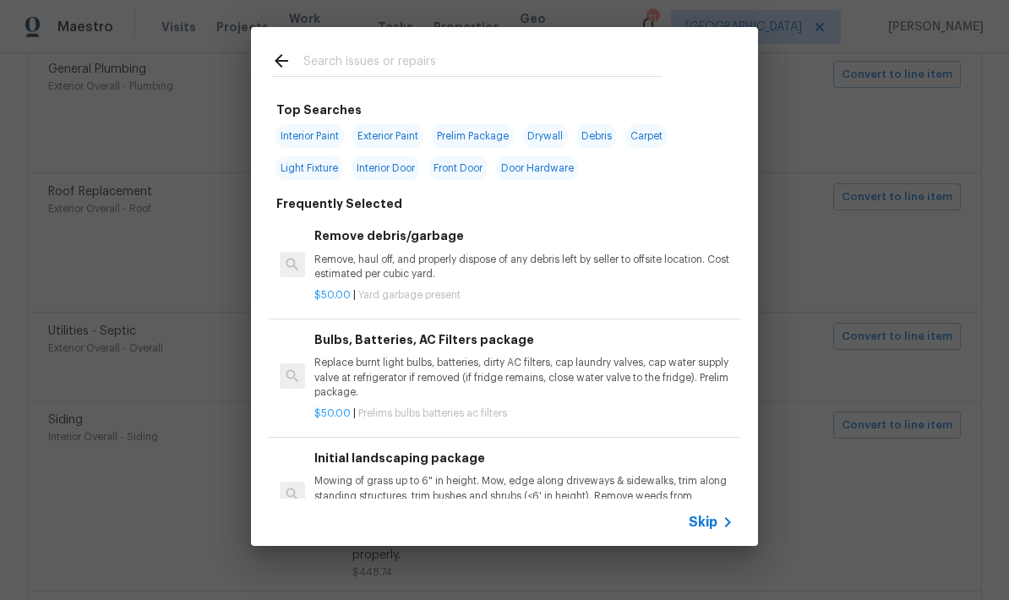
click at [718, 530] on icon at bounding box center [727, 522] width 20 height 20
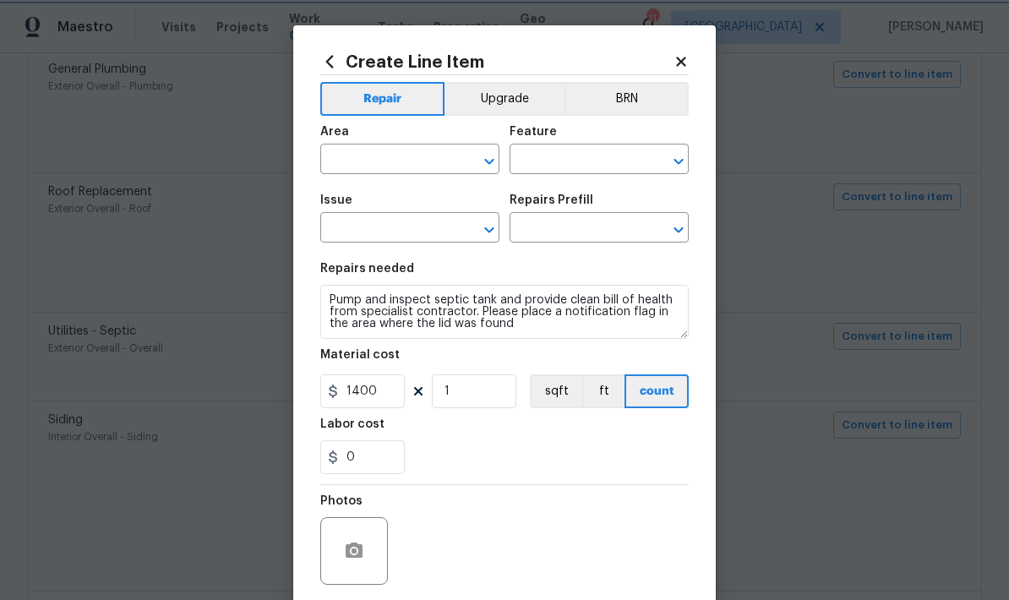
type input "Exterior Overall"
type input "Overall"
type input "Utilities - Septic"
click at [679, 232] on icon "Open" at bounding box center [677, 229] width 9 height 6
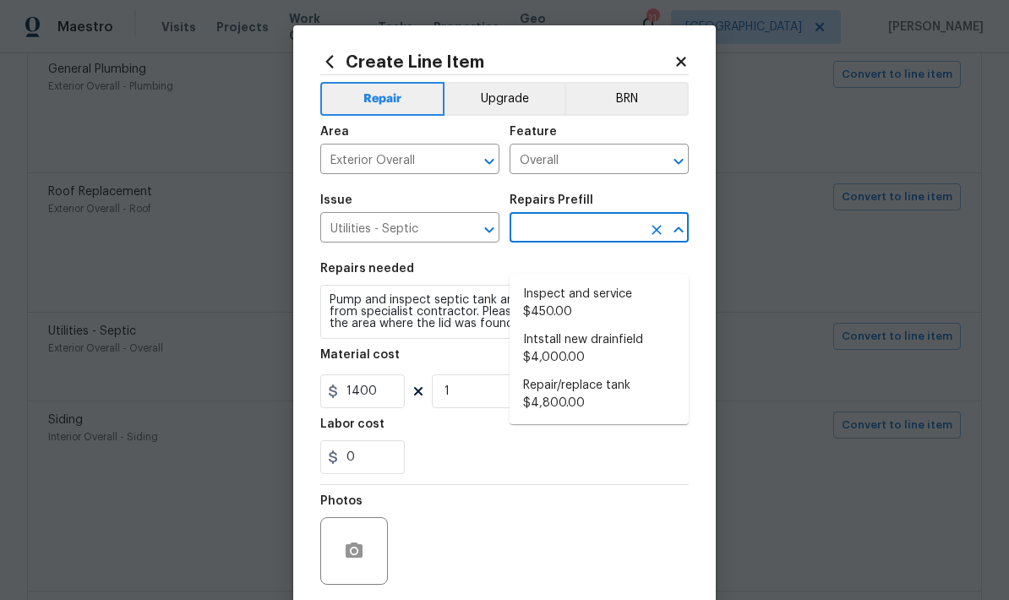
scroll to position [20, 0]
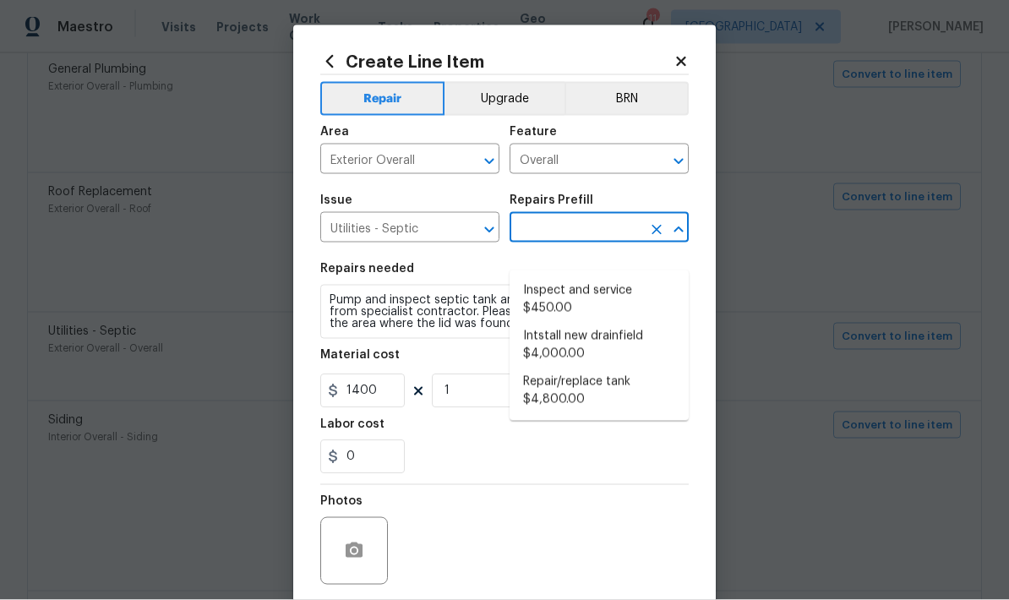
click at [600, 278] on li "Inspect and service $450.00" at bounding box center [598, 300] width 179 height 46
type input "Inspect and service $450.00"
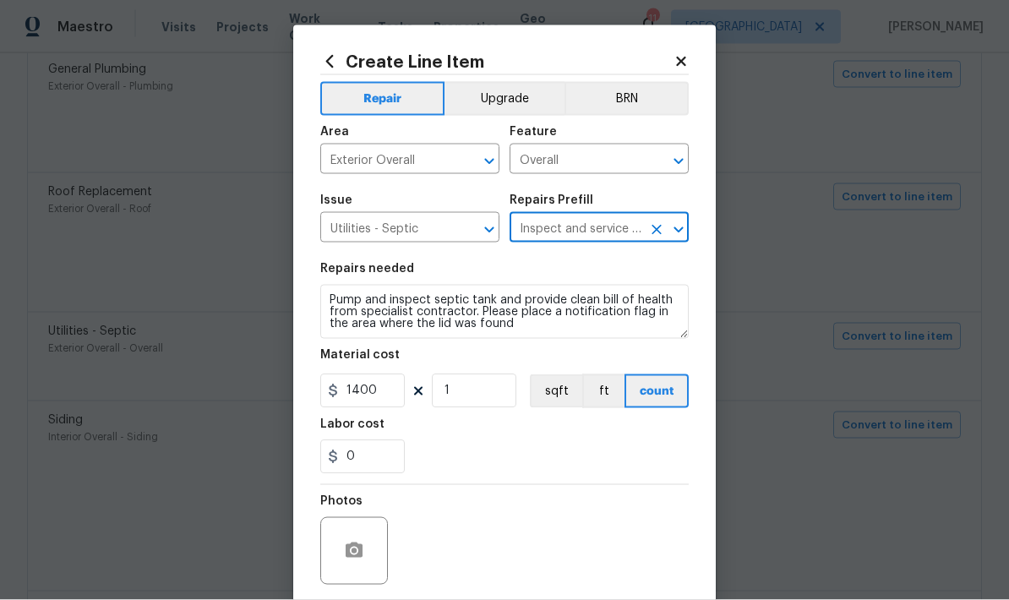
type input "450"
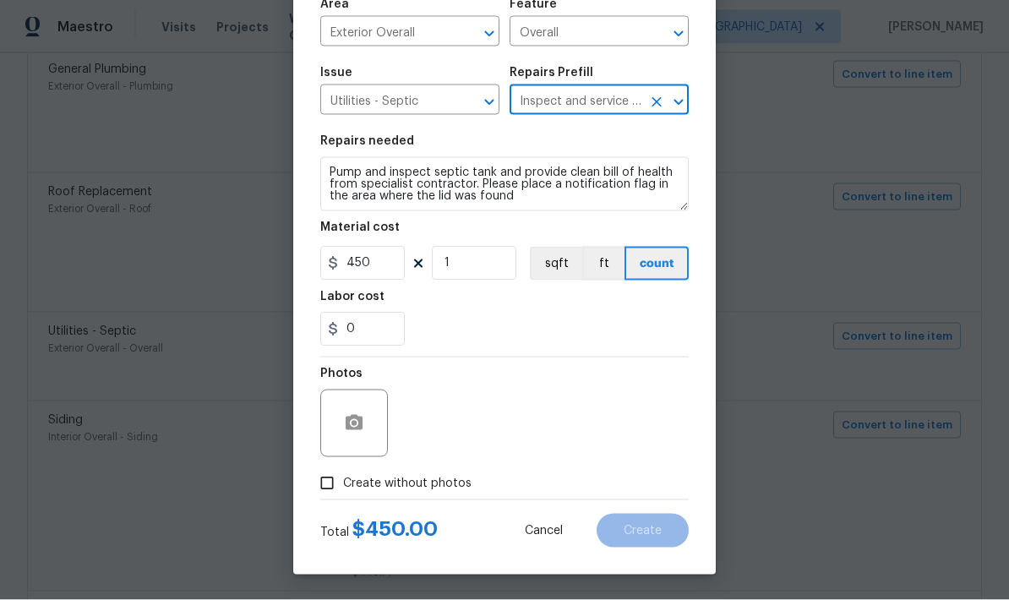
scroll to position [131, 0]
click at [332, 487] on input "Create without photos" at bounding box center [327, 483] width 32 height 32
checkbox input "true"
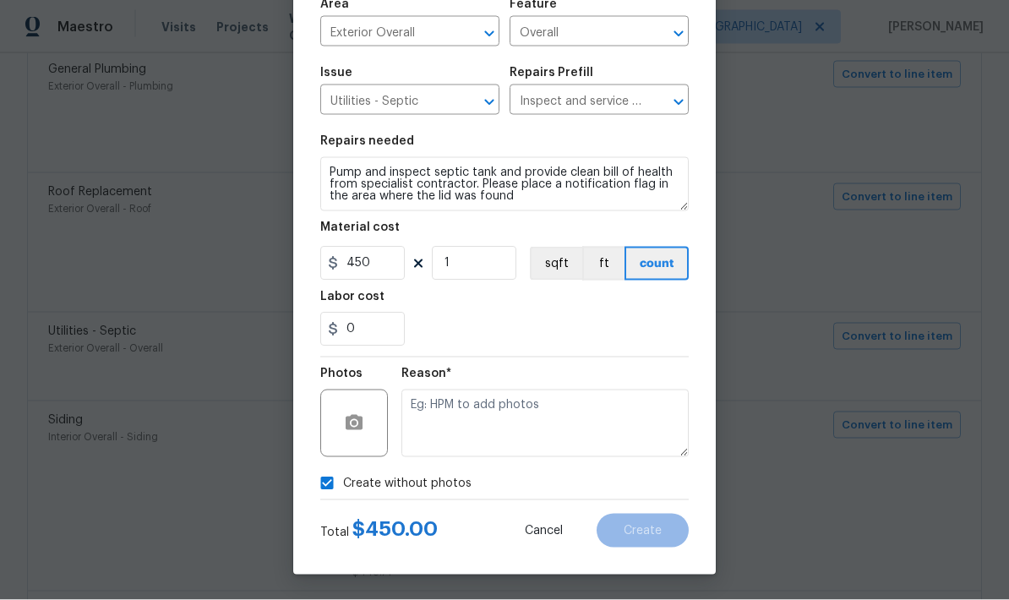
scroll to position [21, 0]
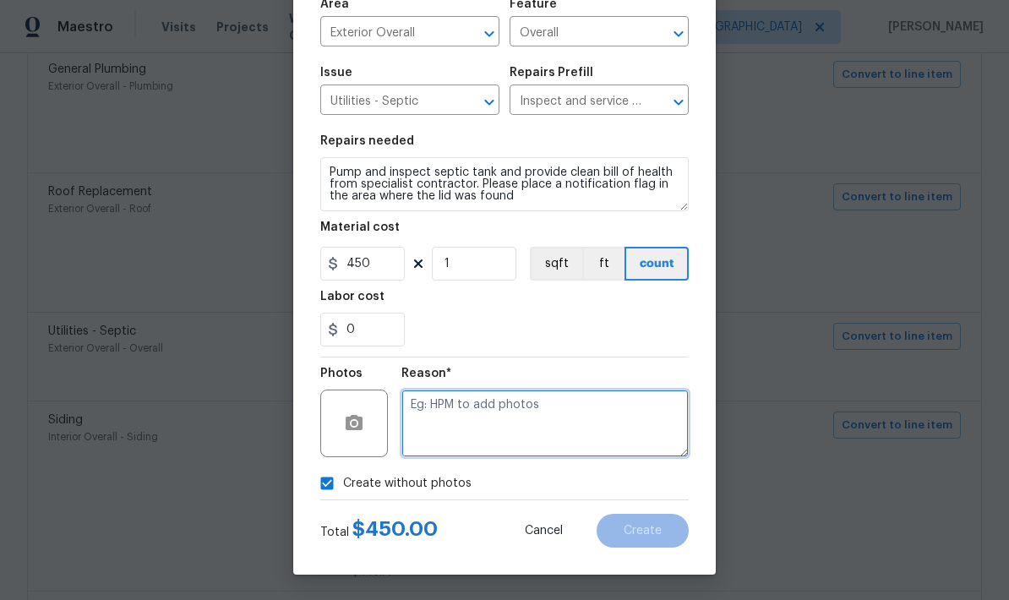
click at [459, 431] on textarea at bounding box center [544, 423] width 287 height 68
click at [455, 427] on textarea at bounding box center [544, 423] width 287 height 68
paste textarea "Will update photos at day 1 walk"
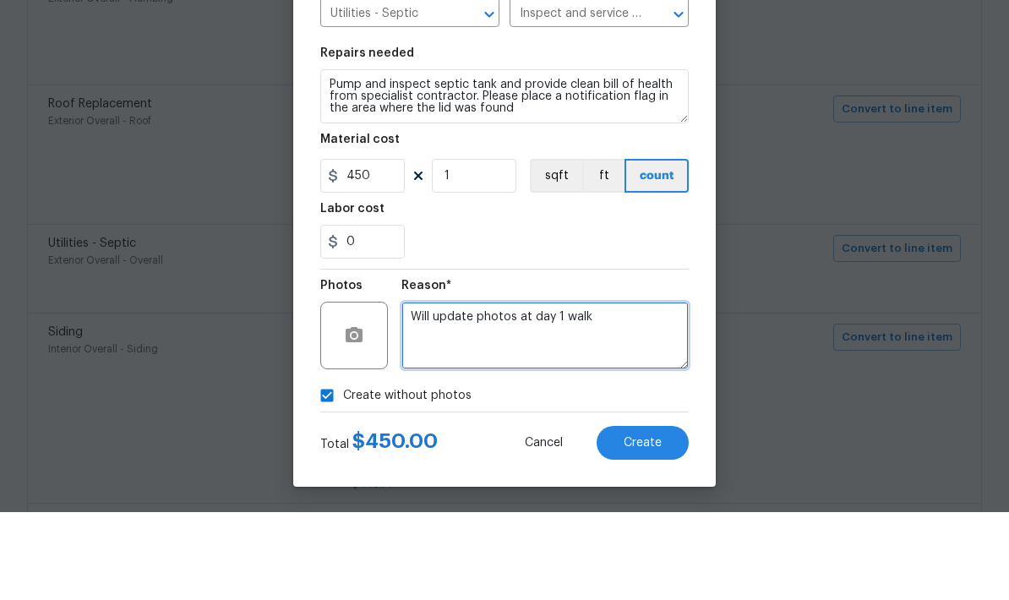
scroll to position [35, 0]
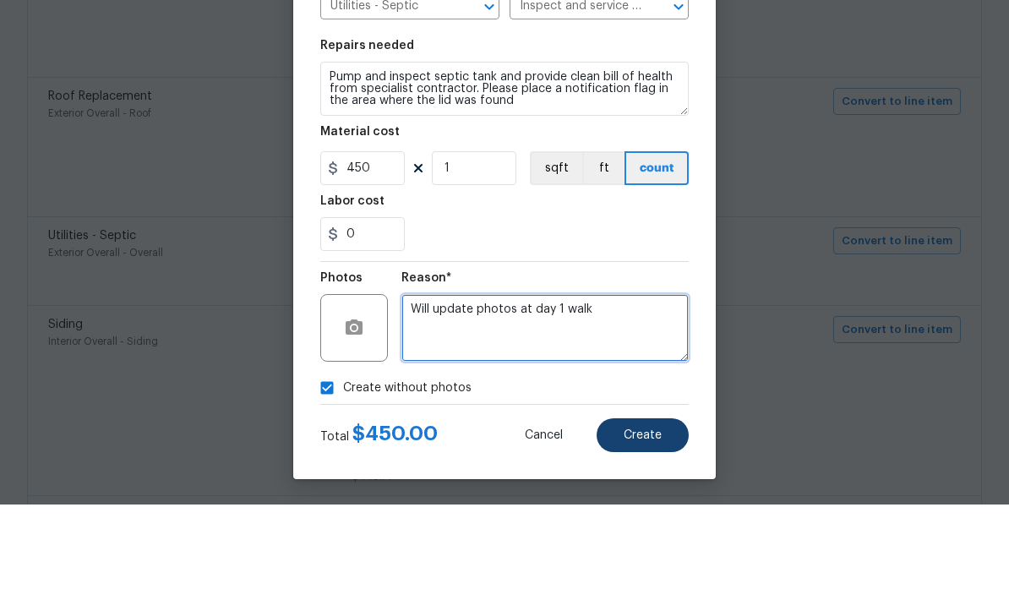
type textarea "Will update photos at day 1 walk"
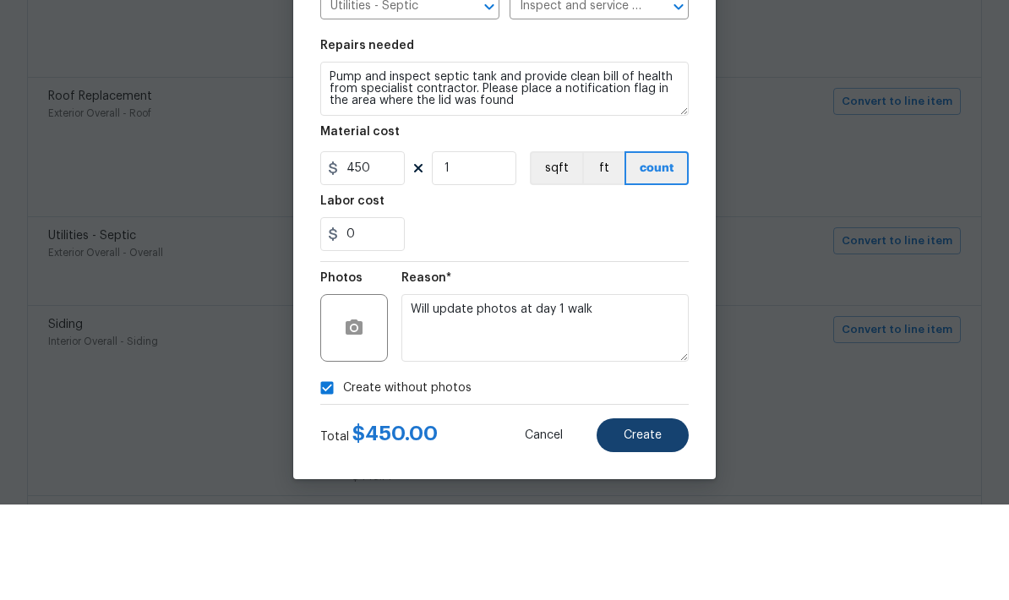
click at [645, 525] on span "Create" at bounding box center [642, 531] width 38 height 13
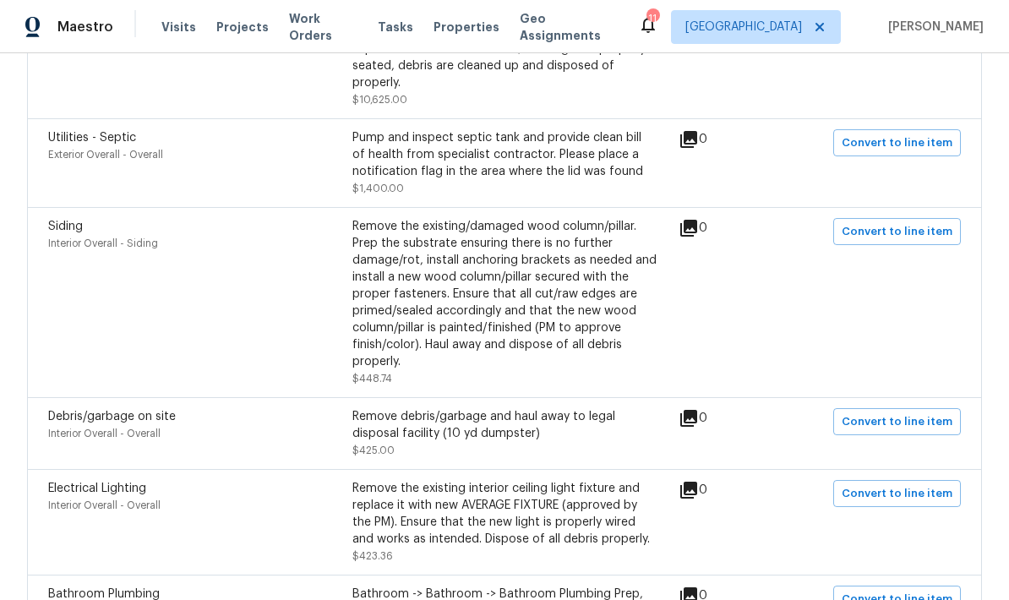
scroll to position [1364, 0]
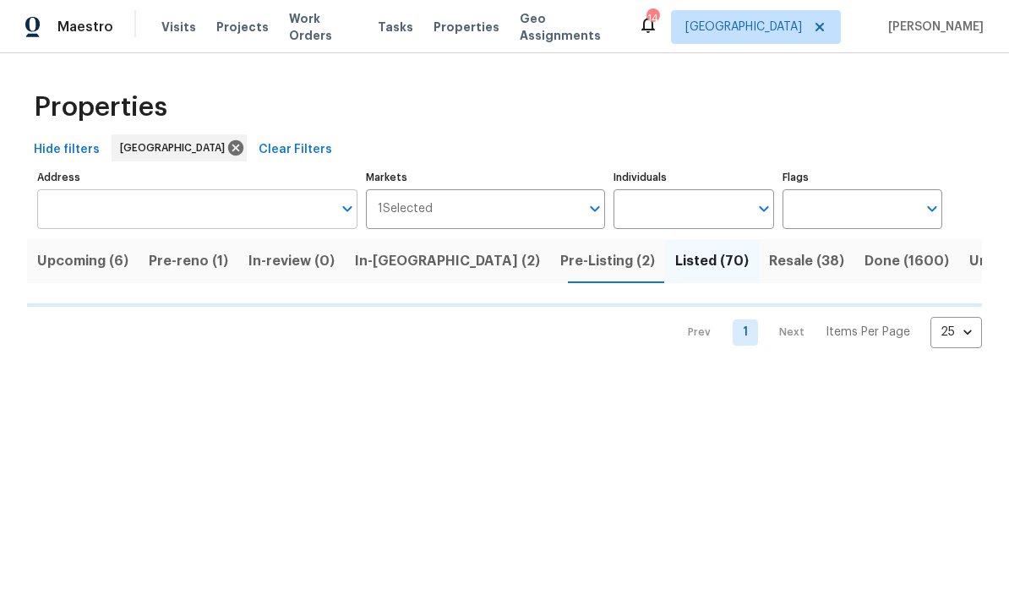
click at [230, 203] on input "Address" at bounding box center [184, 209] width 295 height 40
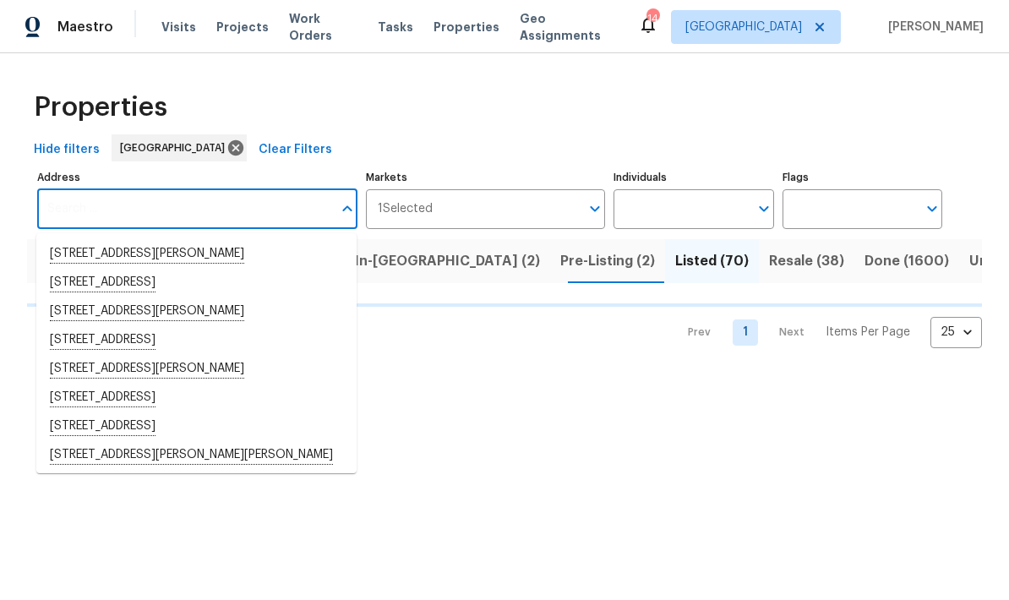
type input "2"
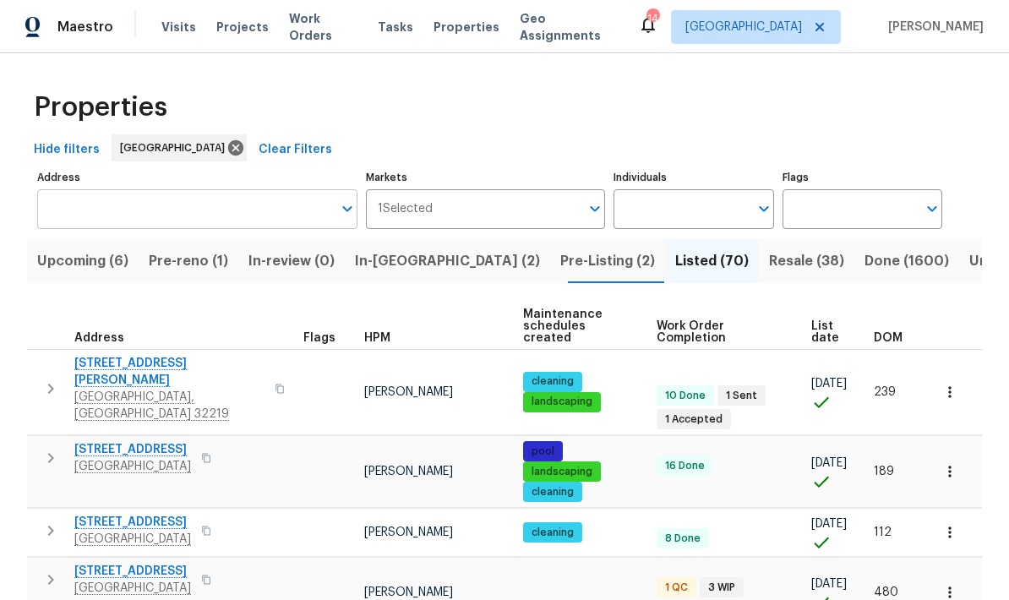
click at [211, 203] on input "Address" at bounding box center [184, 209] width 295 height 40
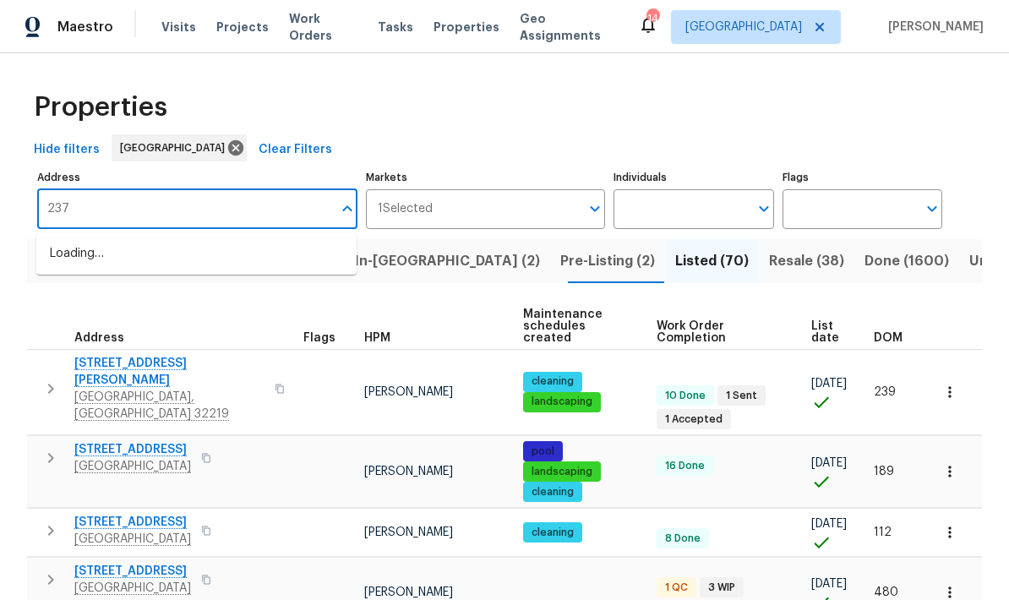
type input "2376"
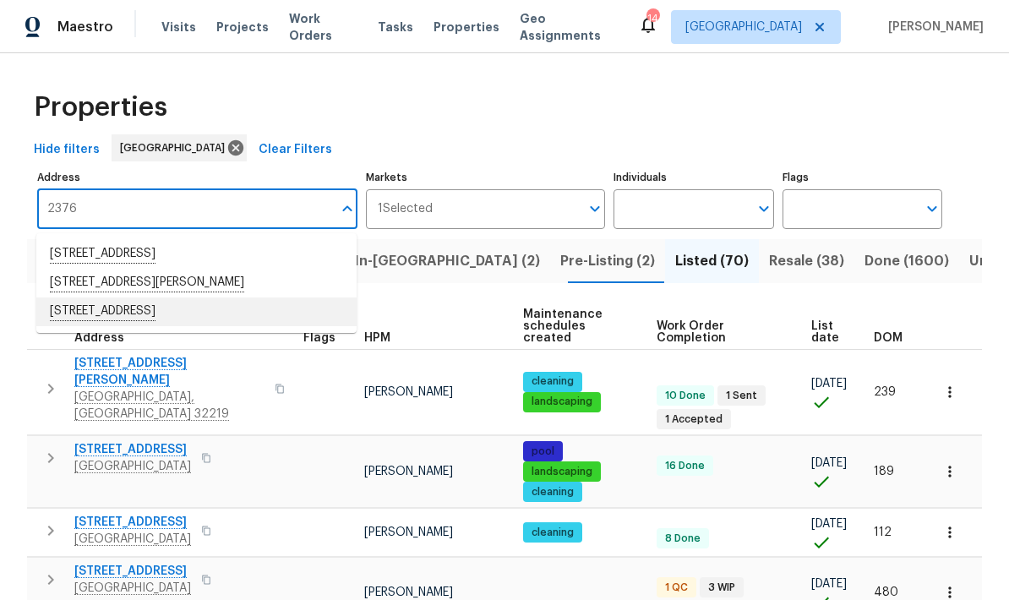
click at [215, 314] on li "[STREET_ADDRESS]" at bounding box center [196, 311] width 320 height 29
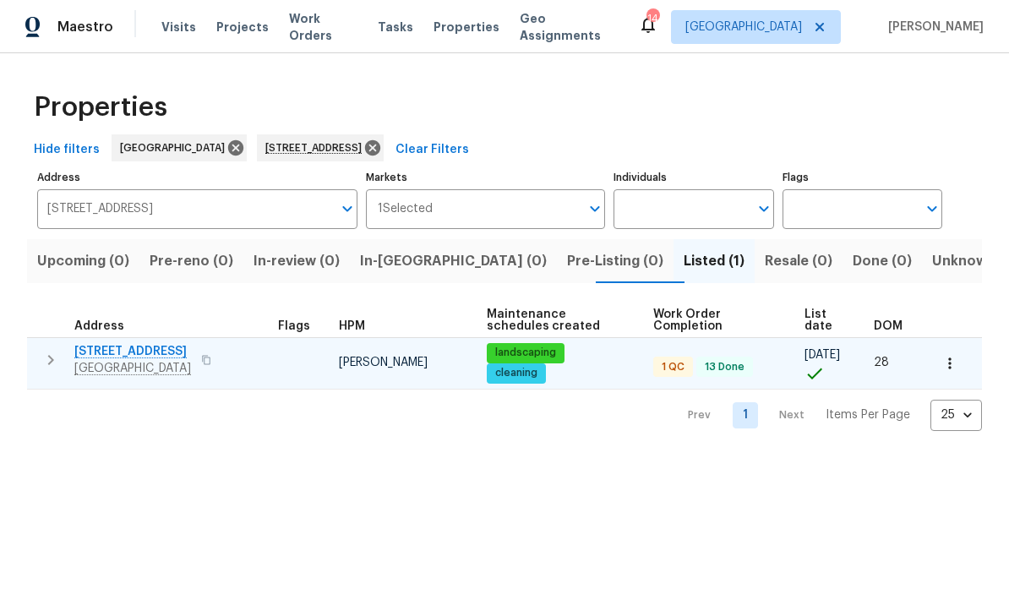
click at [139, 357] on span "2376 Kirkwall St" at bounding box center [132, 351] width 117 height 17
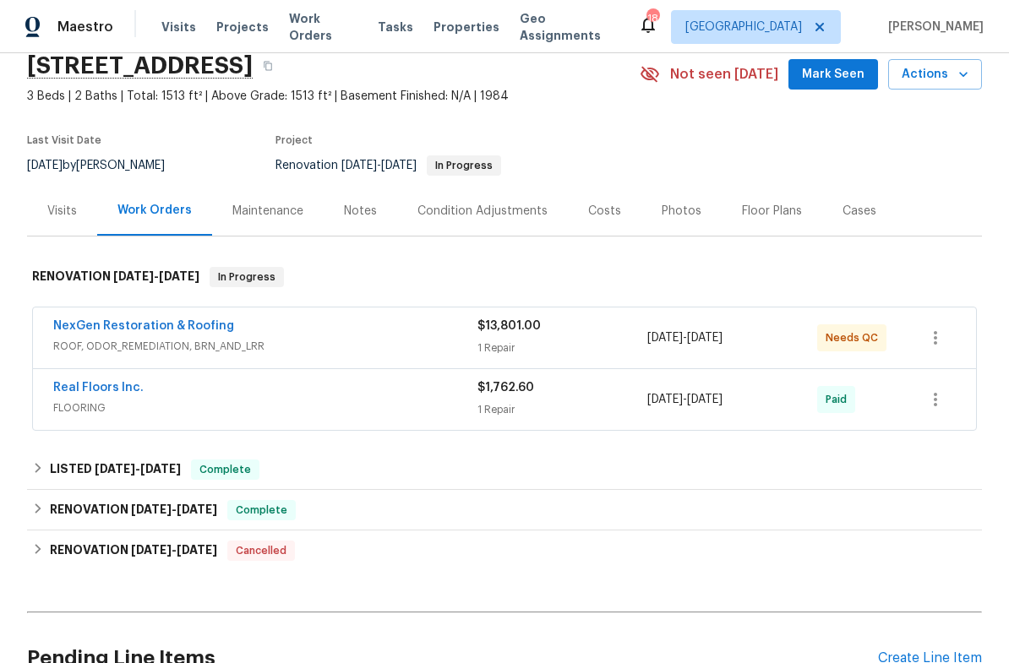
scroll to position [69, 0]
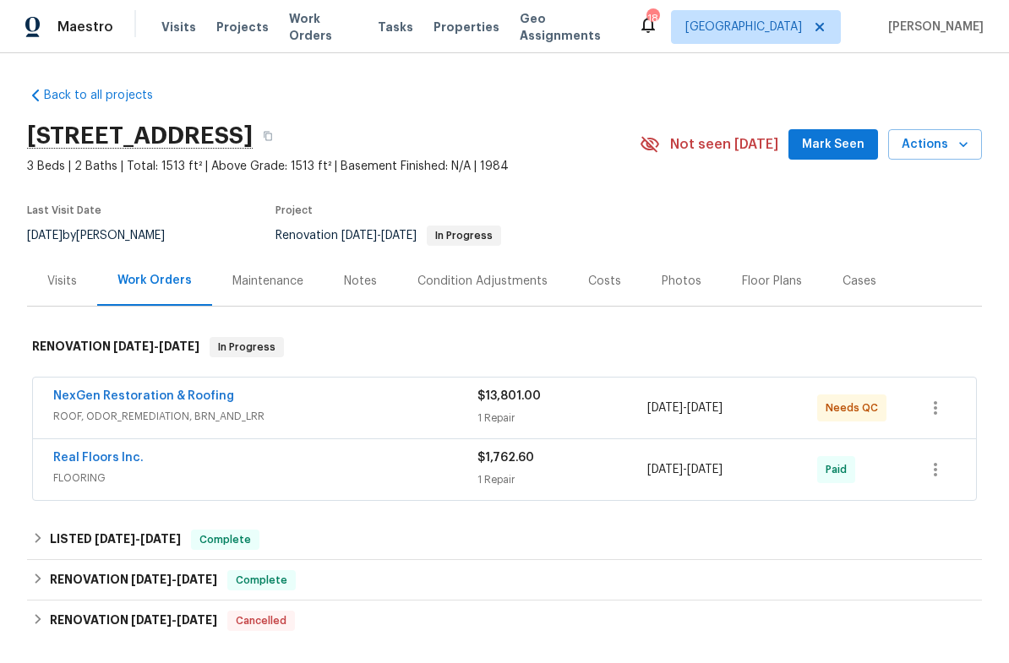
click at [367, 403] on div "NexGen Restoration & Roofing" at bounding box center [265, 398] width 424 height 20
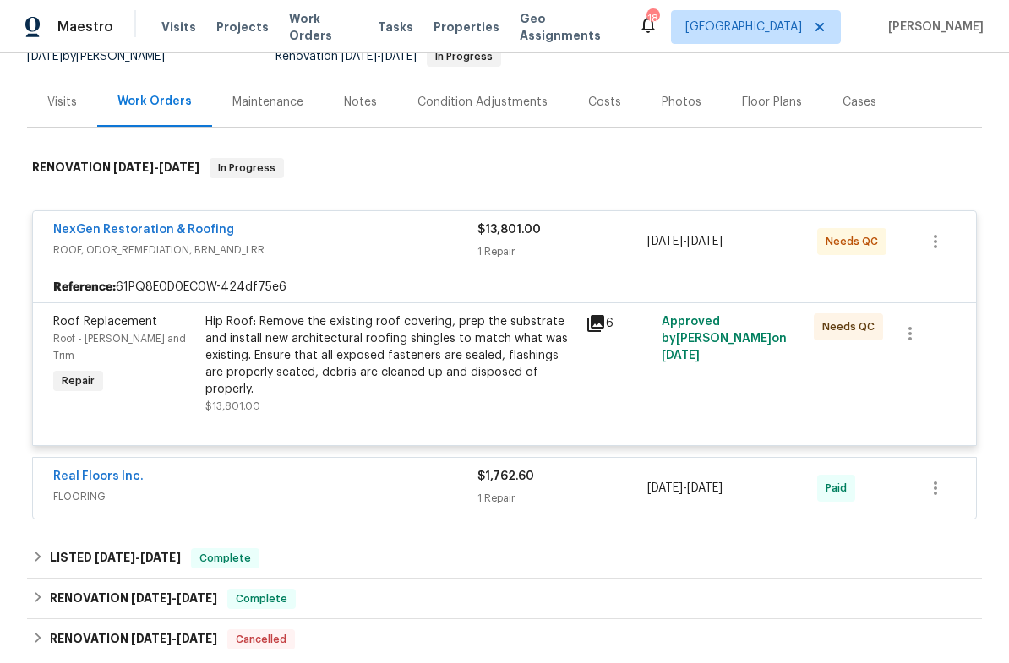
scroll to position [182, 0]
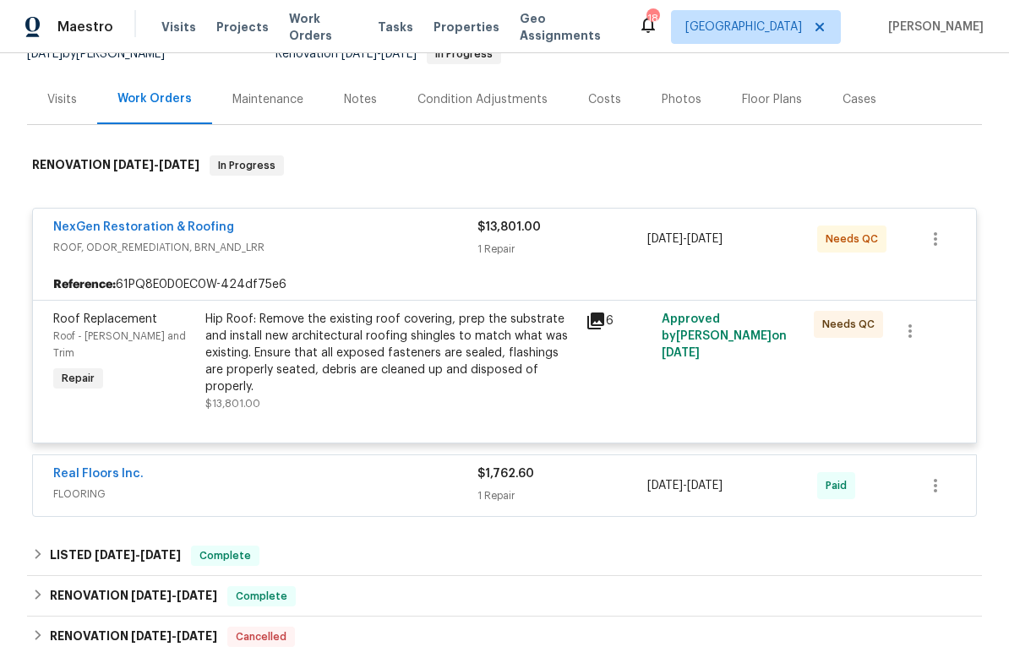
click at [443, 365] on div "Hip Roof: Remove the existing roof covering, prep the substrate and install new…" at bounding box center [390, 353] width 370 height 84
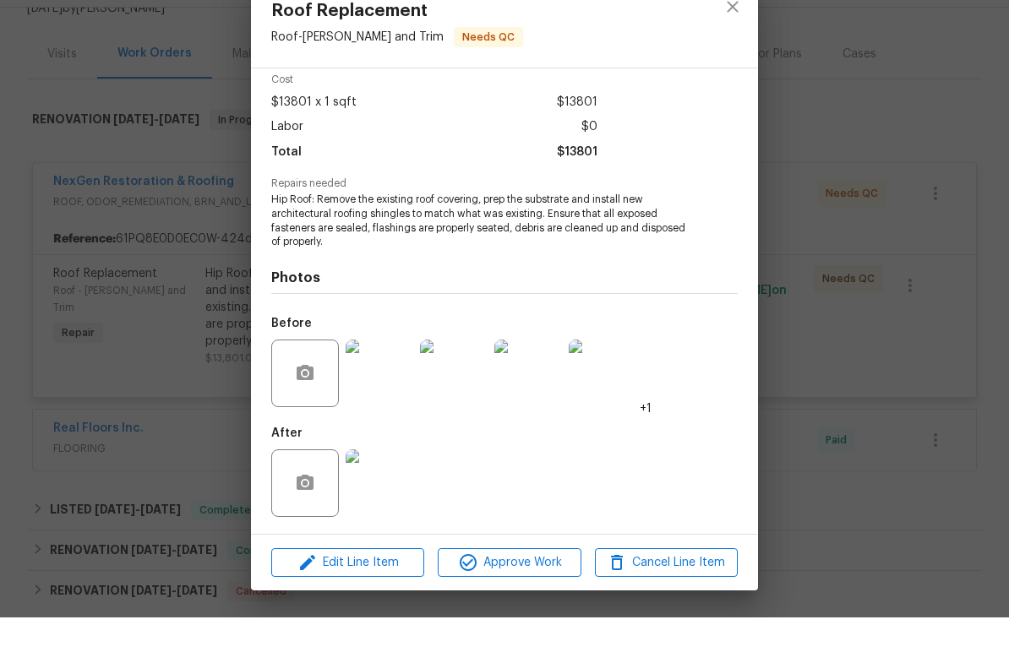
scroll to position [41, 0]
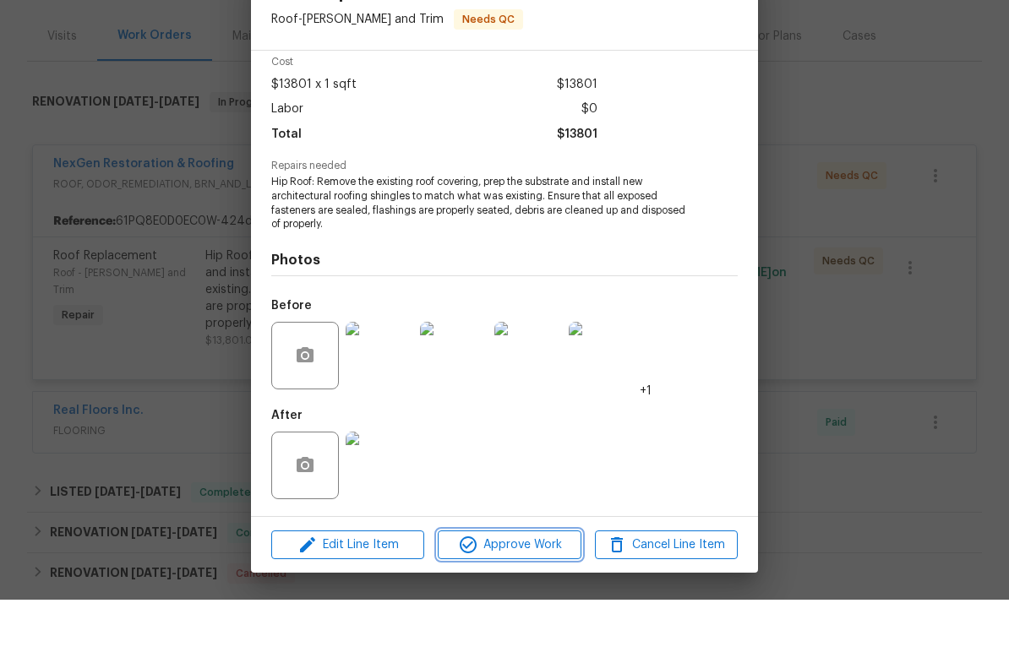
click at [516, 598] on span "Approve Work" at bounding box center [509, 608] width 133 height 21
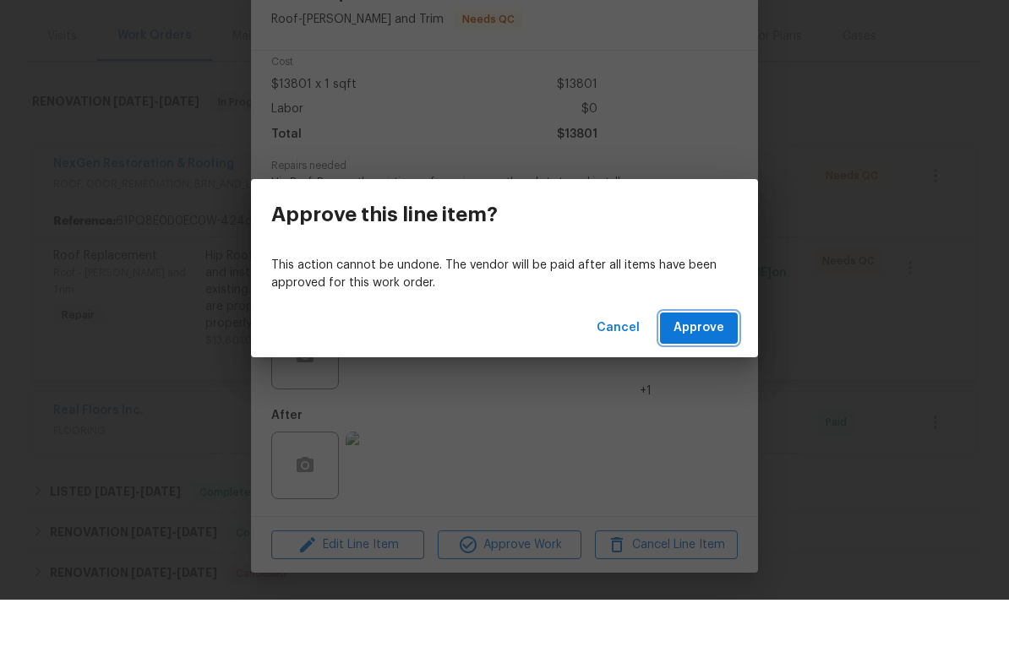
click at [710, 381] on span "Approve" at bounding box center [698, 391] width 51 height 21
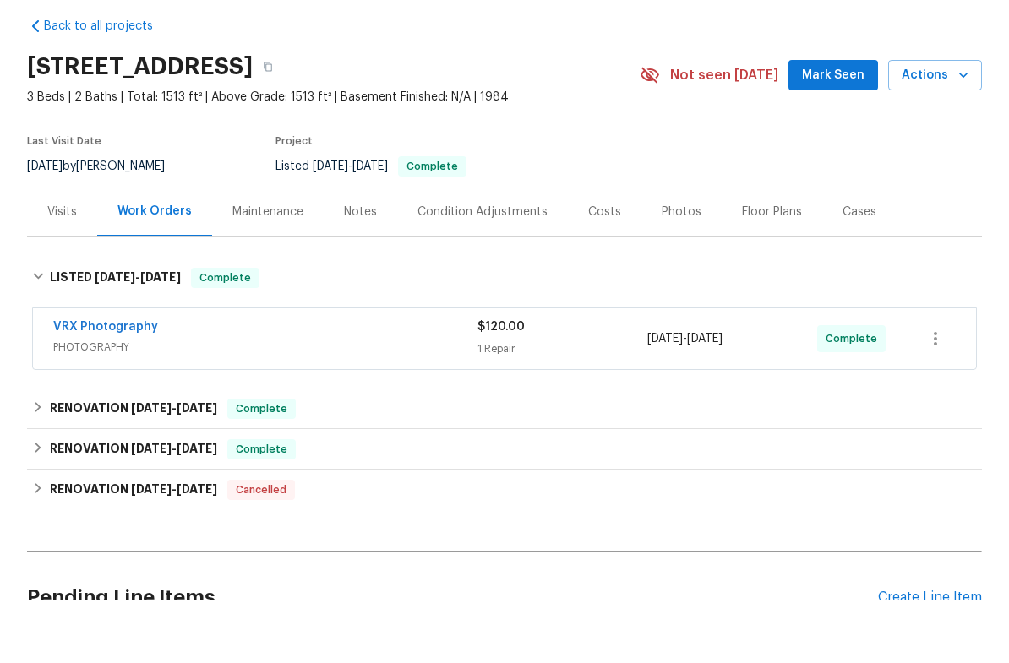
scroll to position [4, 0]
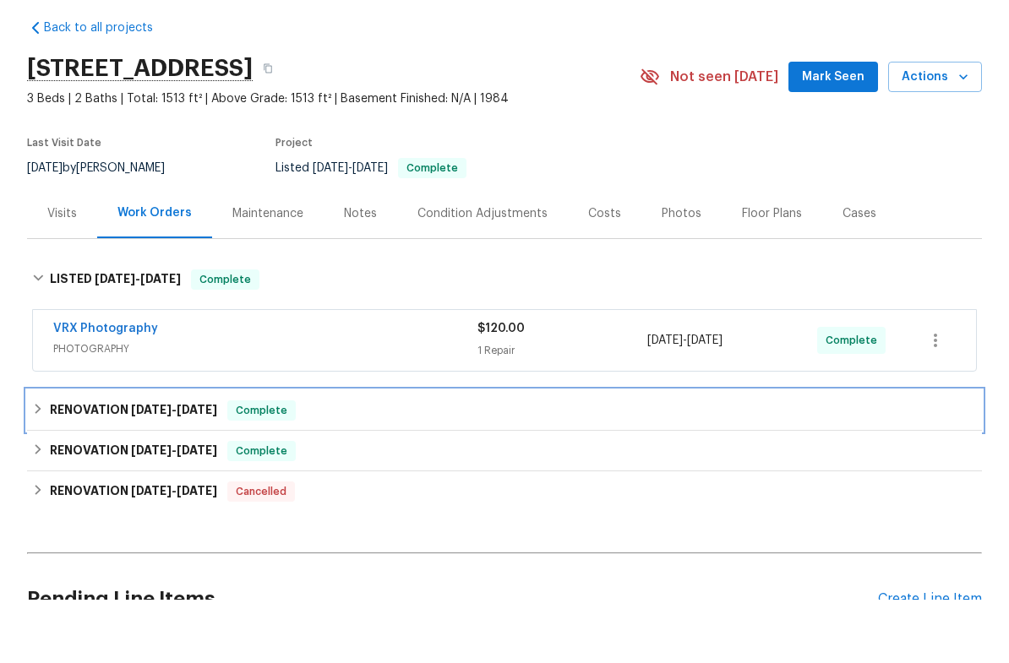
click at [514, 464] on div "RENOVATION [DATE] - [DATE] Complete" at bounding box center [504, 474] width 944 height 20
